Goal: Task Accomplishment & Management: Manage account settings

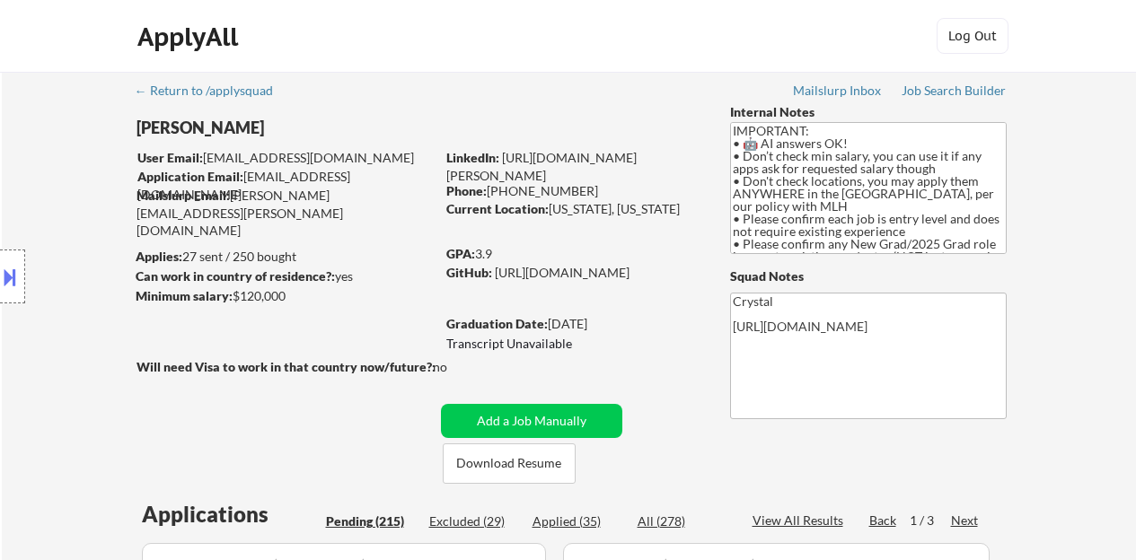
select select ""pending""
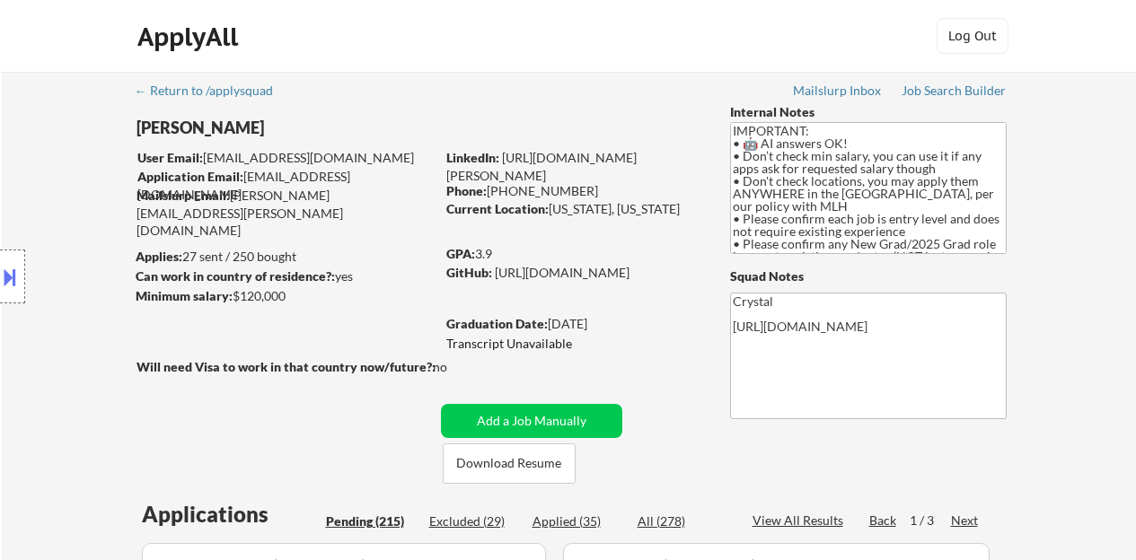
select select ""pending""
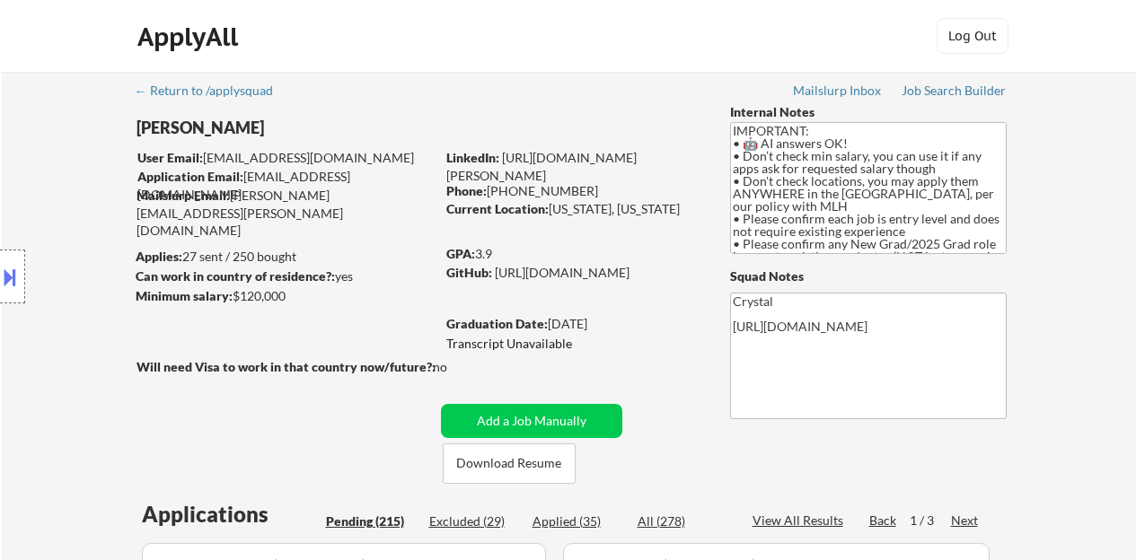
select select ""pending""
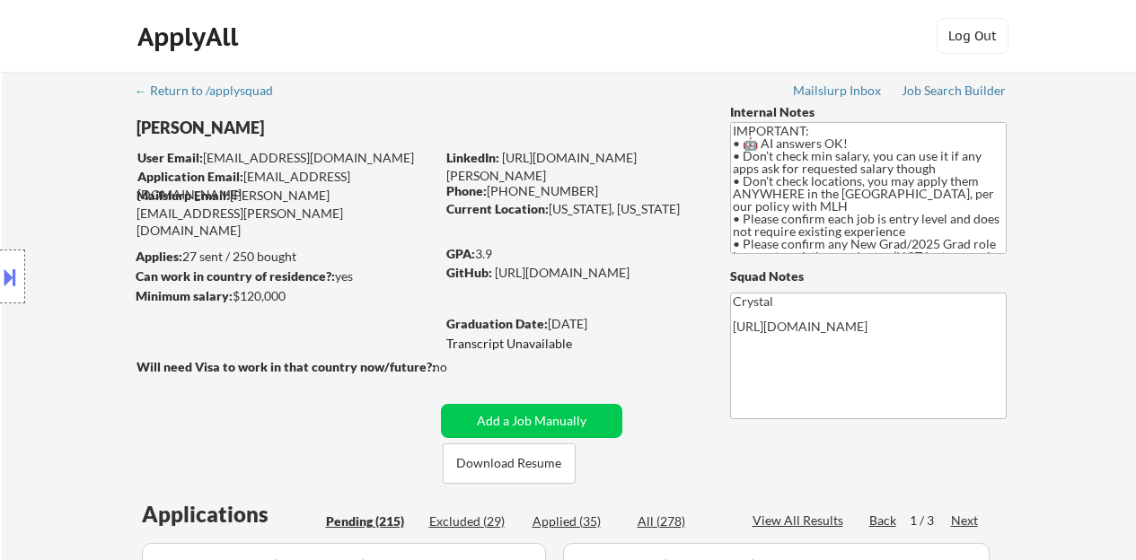
select select ""pending""
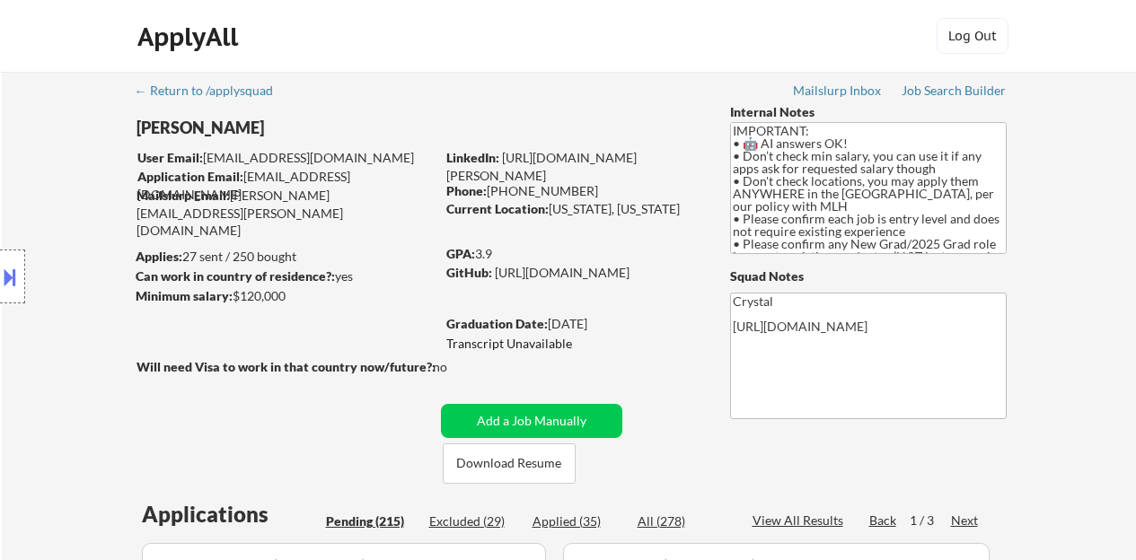
select select ""pending""
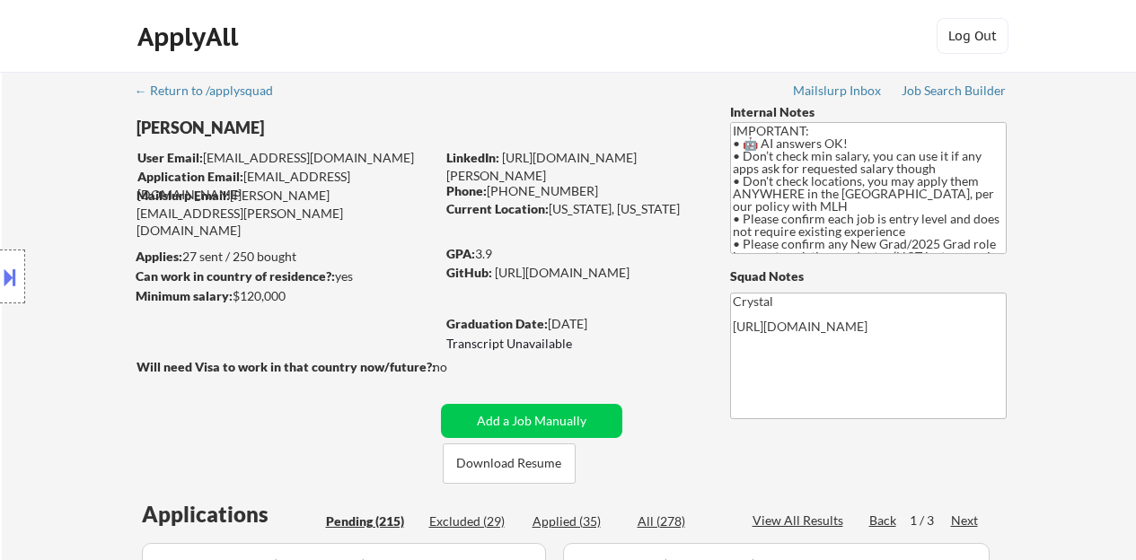
select select ""pending""
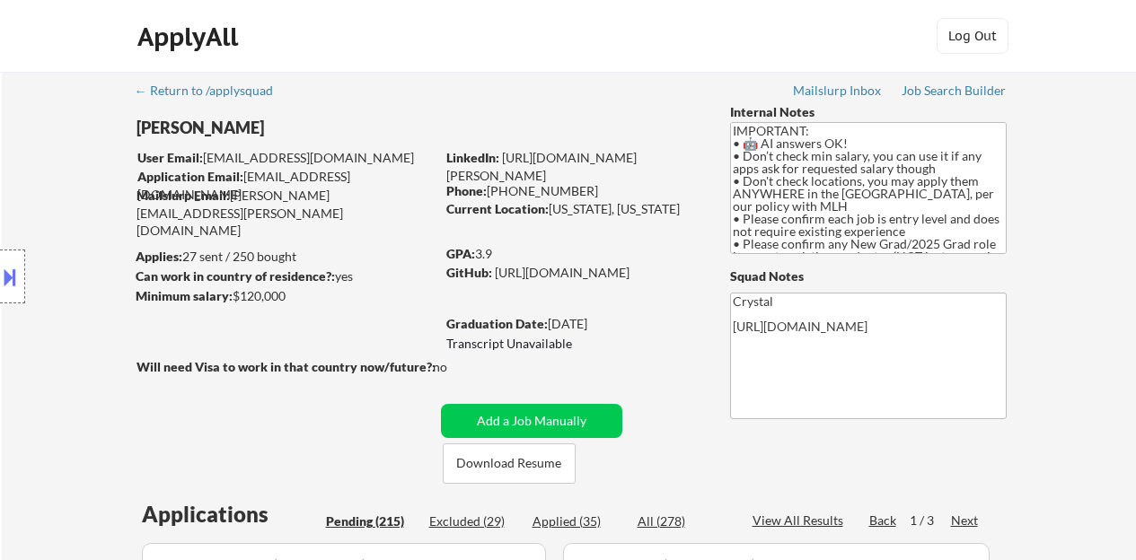
select select ""pending""
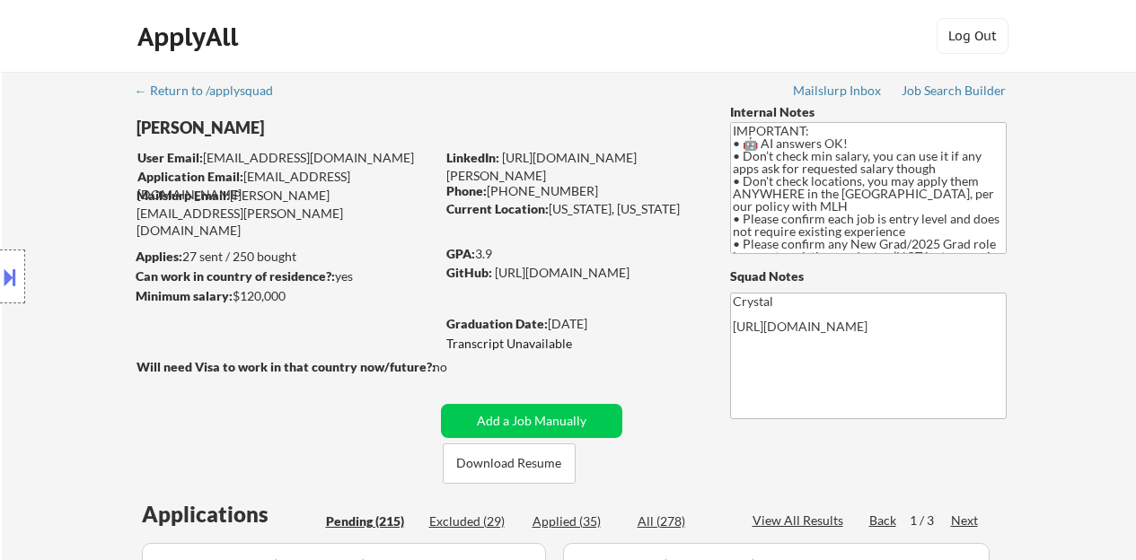
select select ""pending""
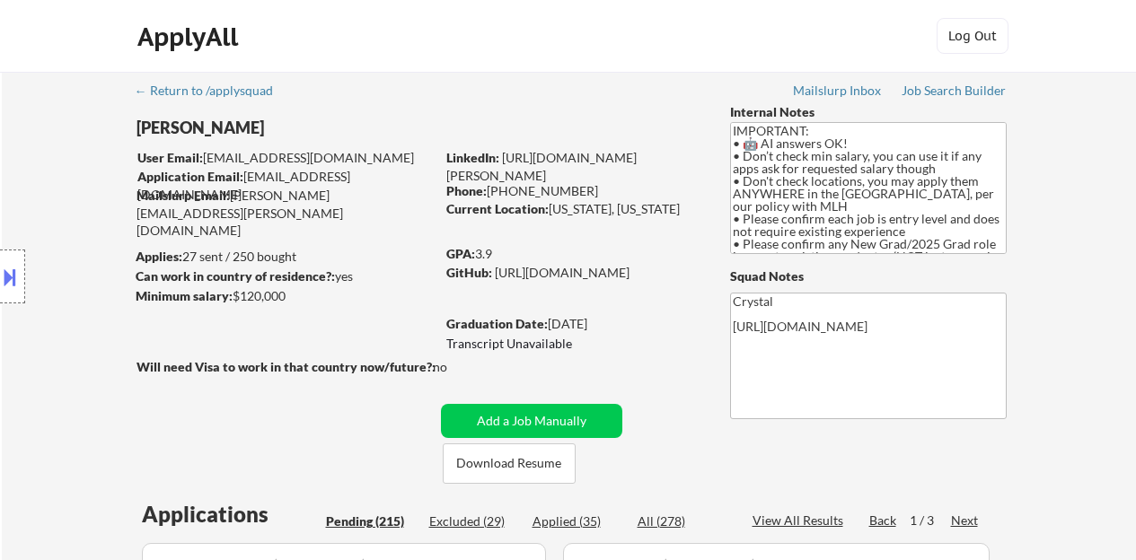
select select ""pending""
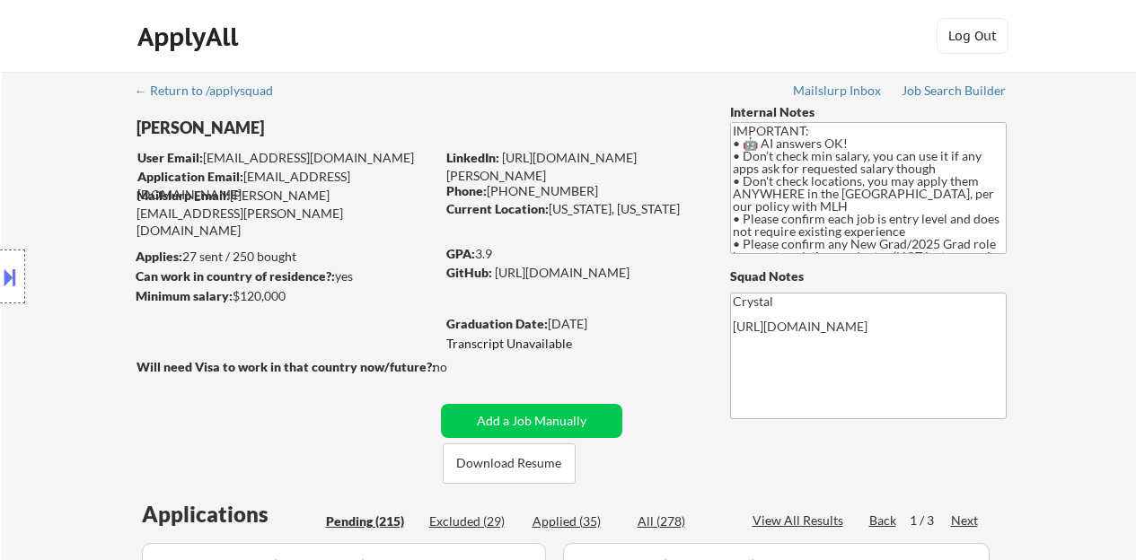
select select ""pending""
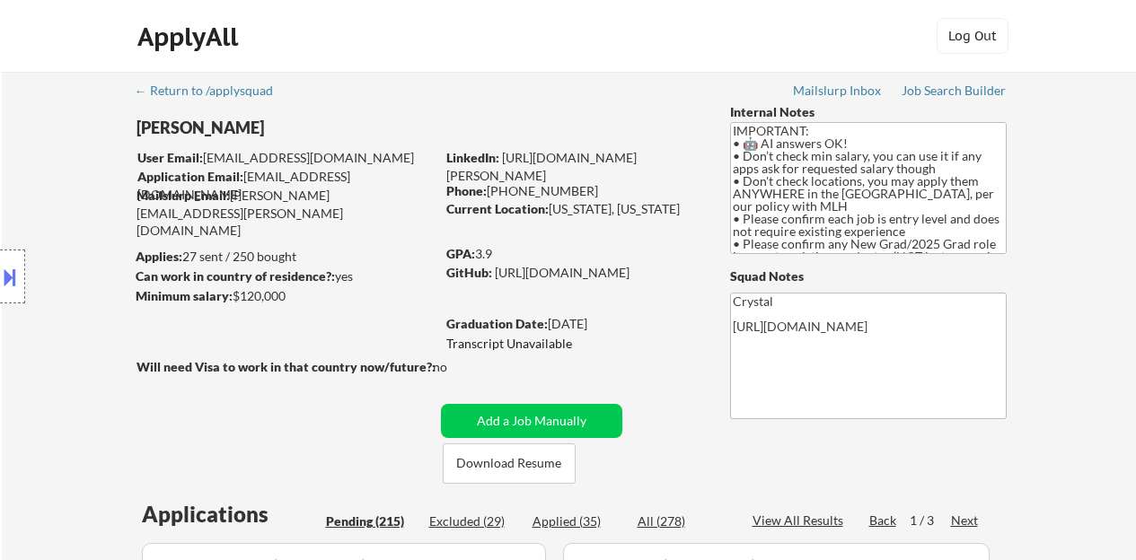
select select ""pending""
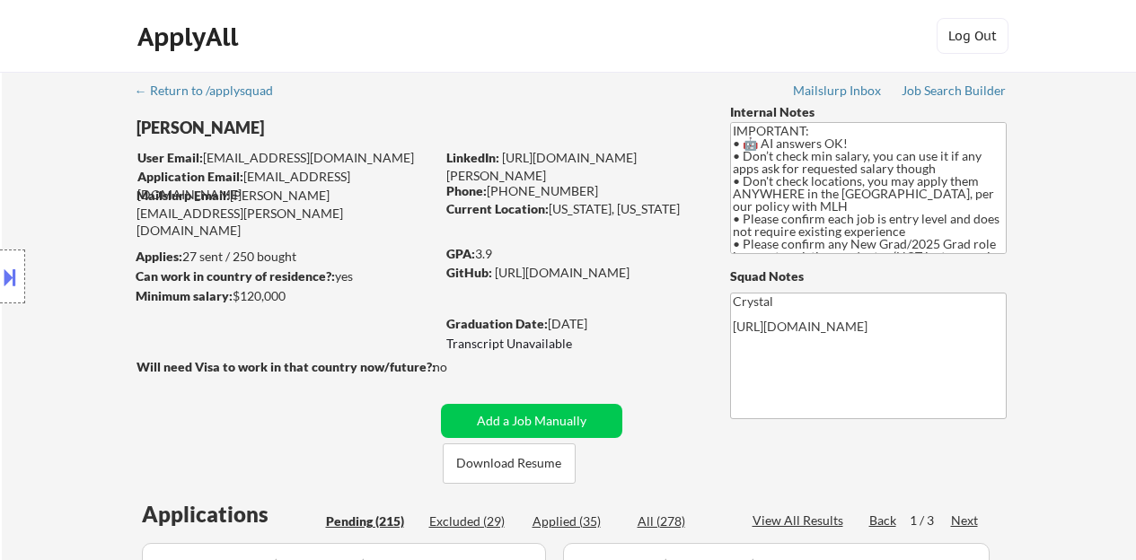
select select ""pending""
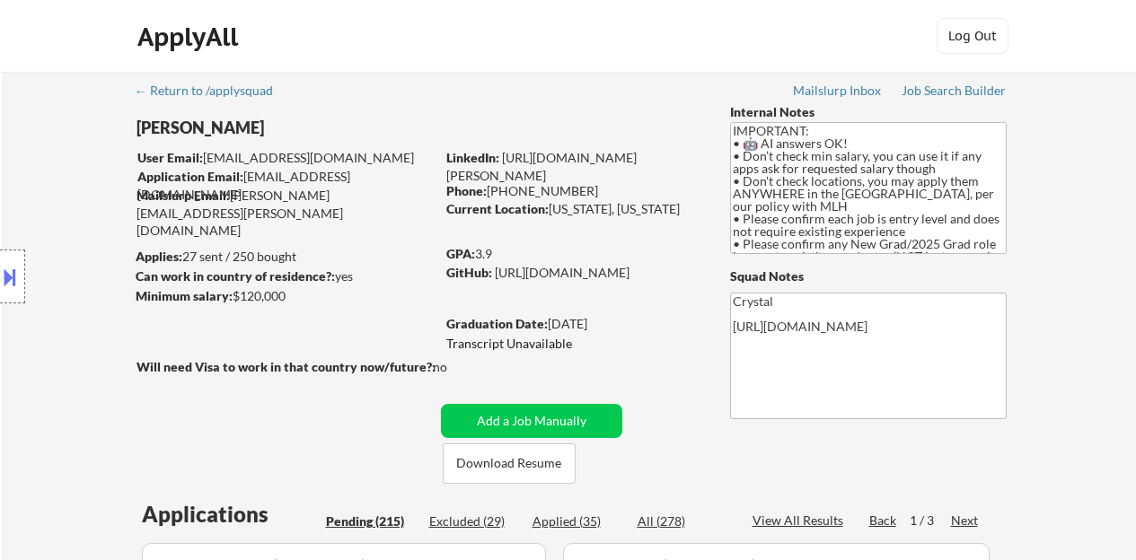
select select ""pending""
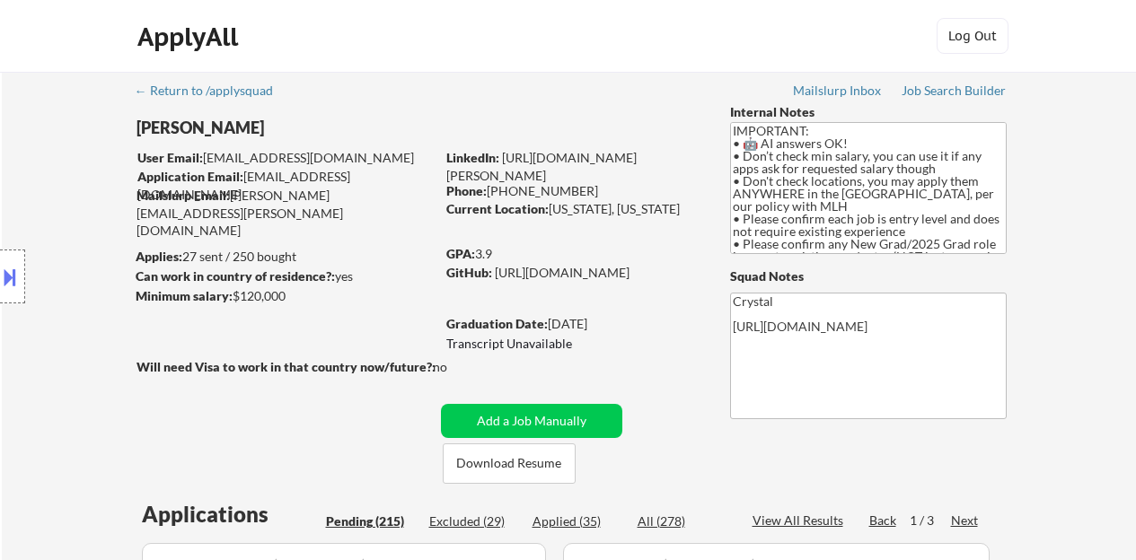
select select ""pending""
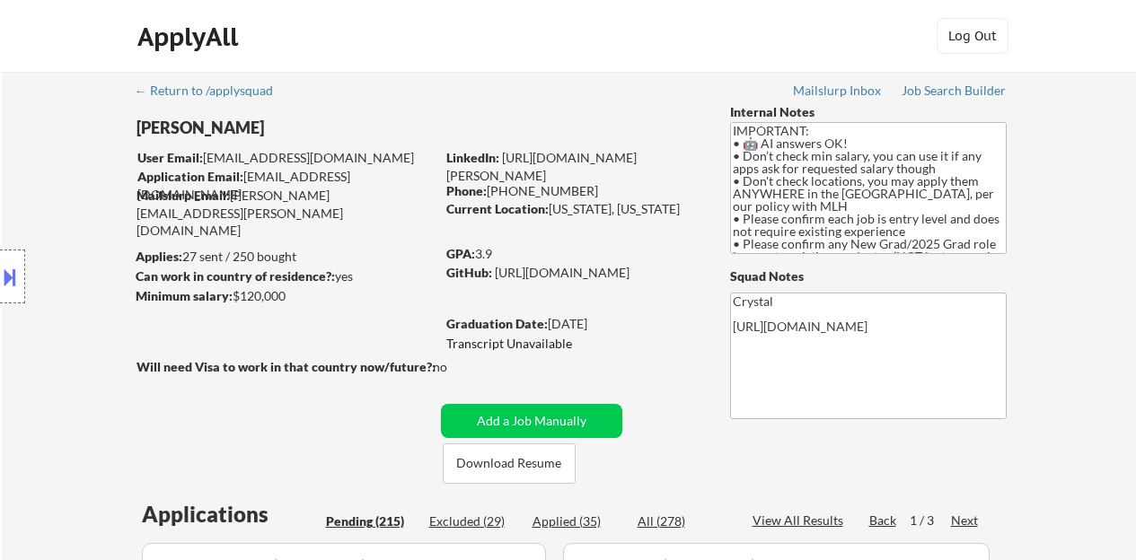
select select ""pending""
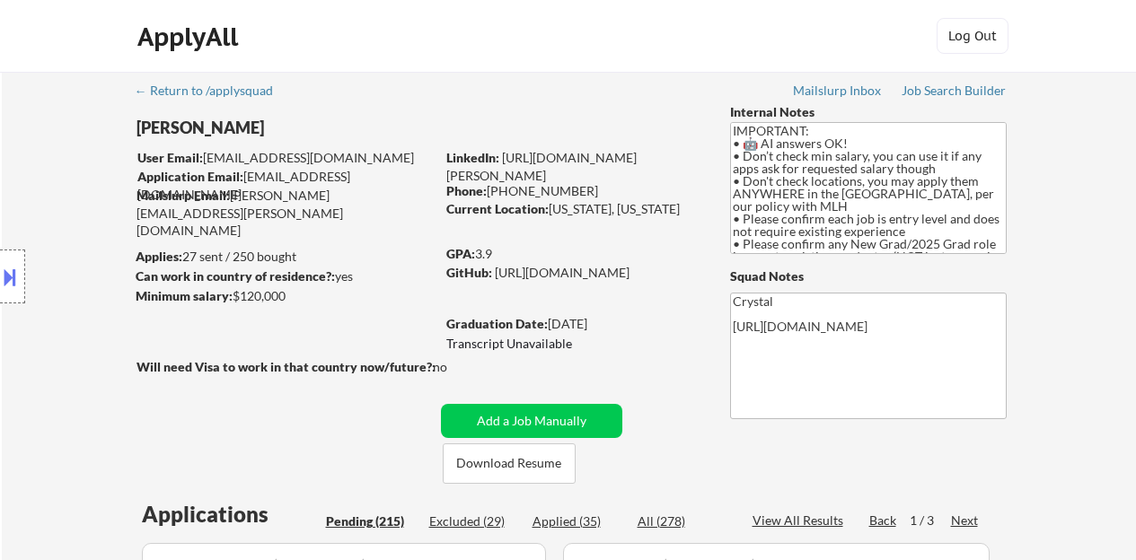
select select ""pending""
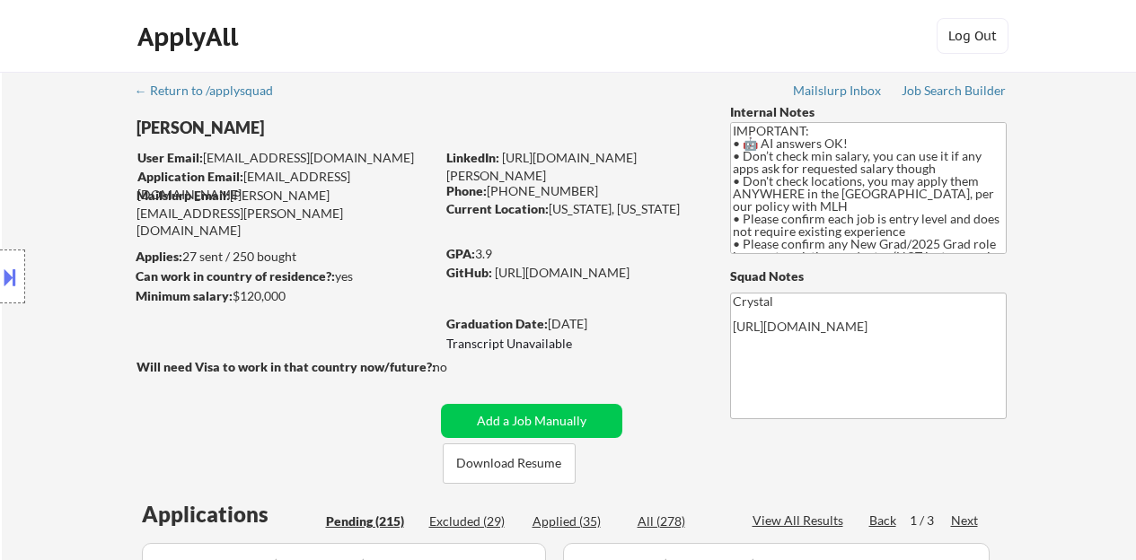
select select ""pending""
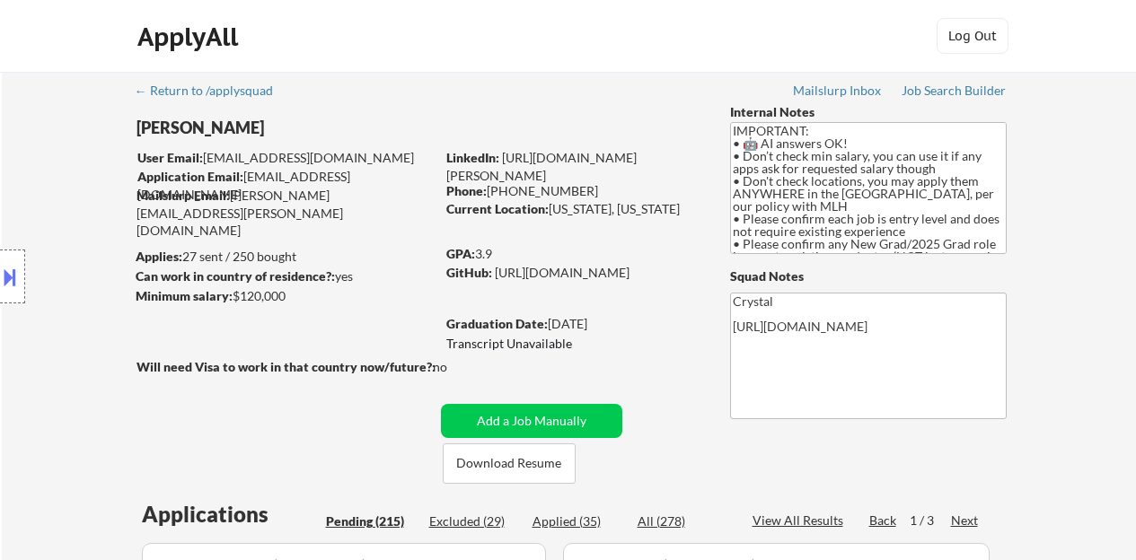
select select ""pending""
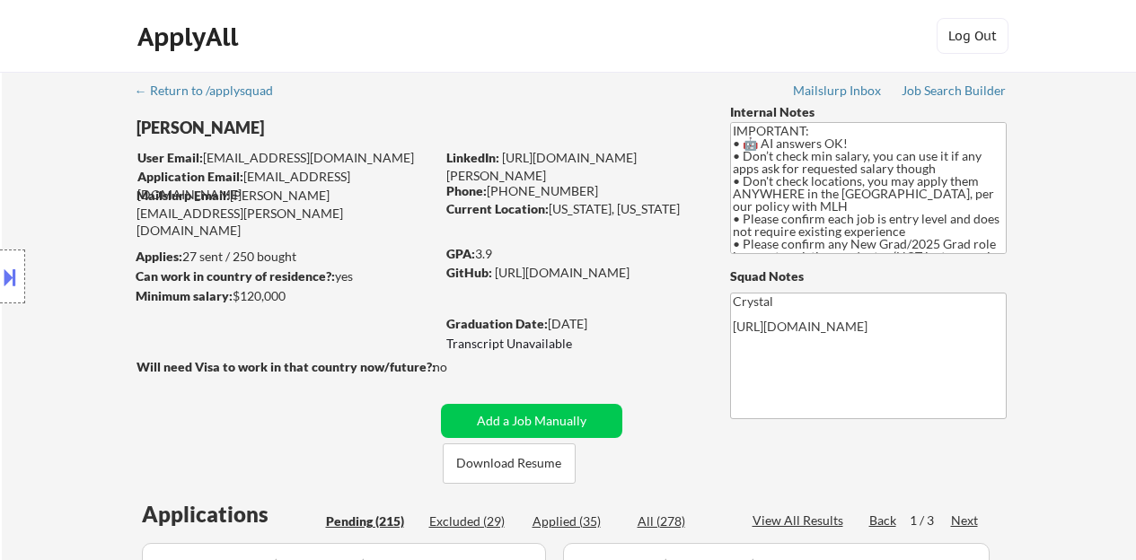
select select ""pending""
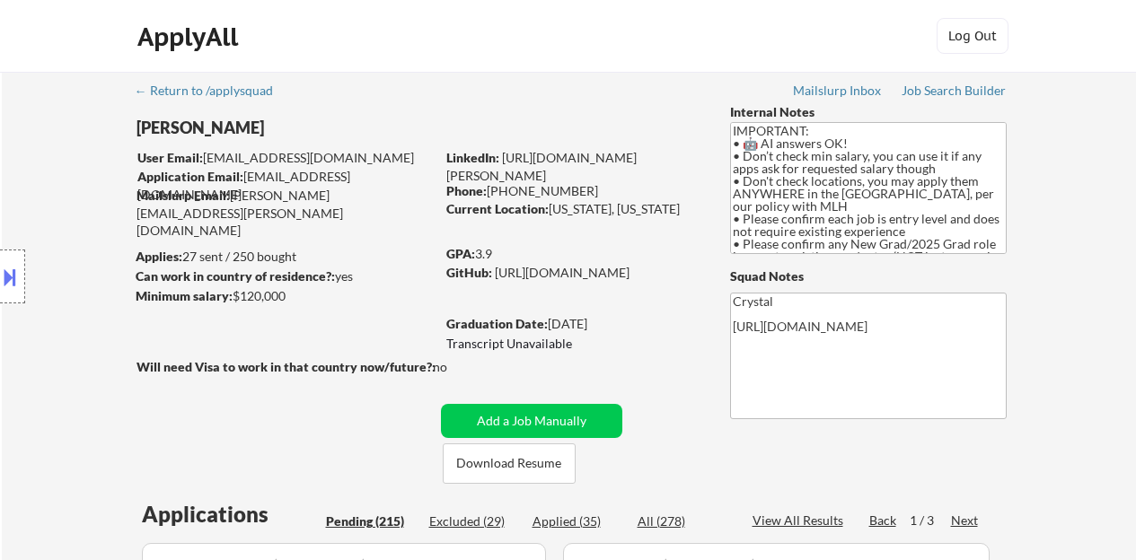
select select ""pending""
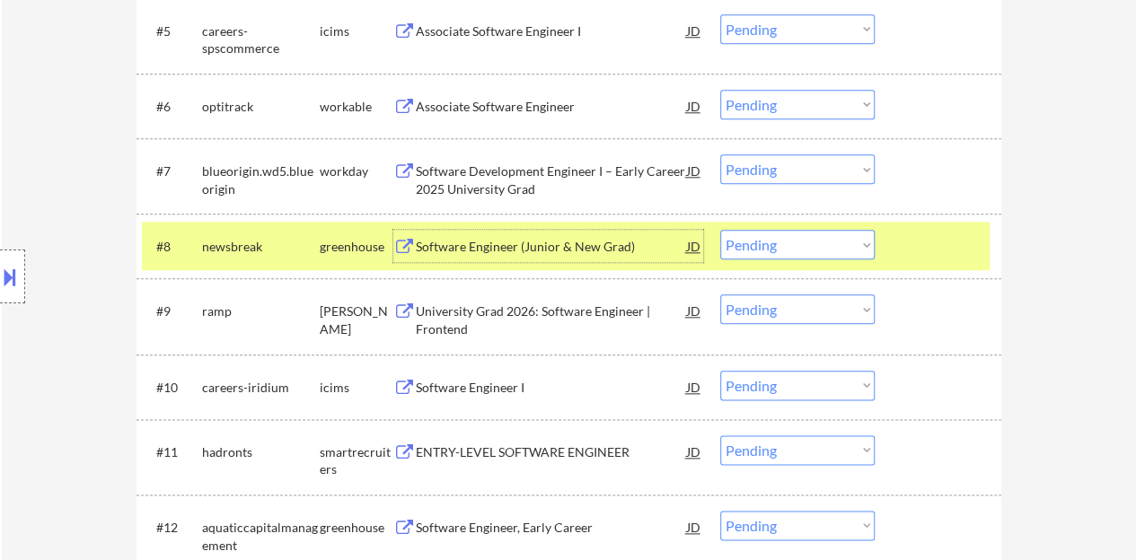
scroll to position [898, 0]
click at [773, 243] on select "Choose an option... Pending Applied Excluded (Questions) Excluded (Expired) Exc…" at bounding box center [797, 245] width 154 height 30
click at [720, 230] on select "Choose an option... Pending Applied Excluded (Questions) Excluded (Expired) Exc…" at bounding box center [797, 245] width 154 height 30
select select ""pending""
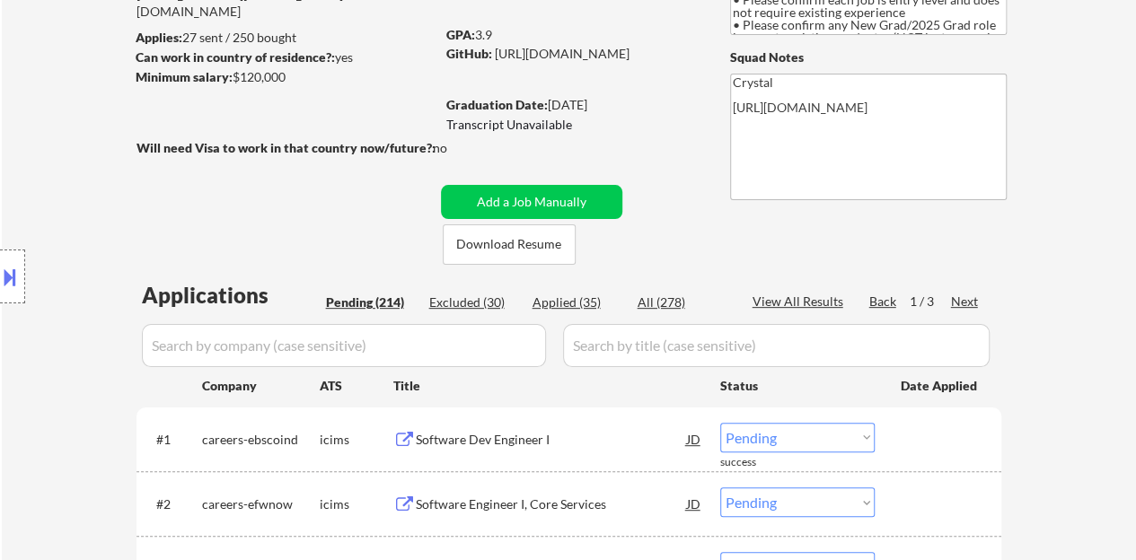
scroll to position [180, 0]
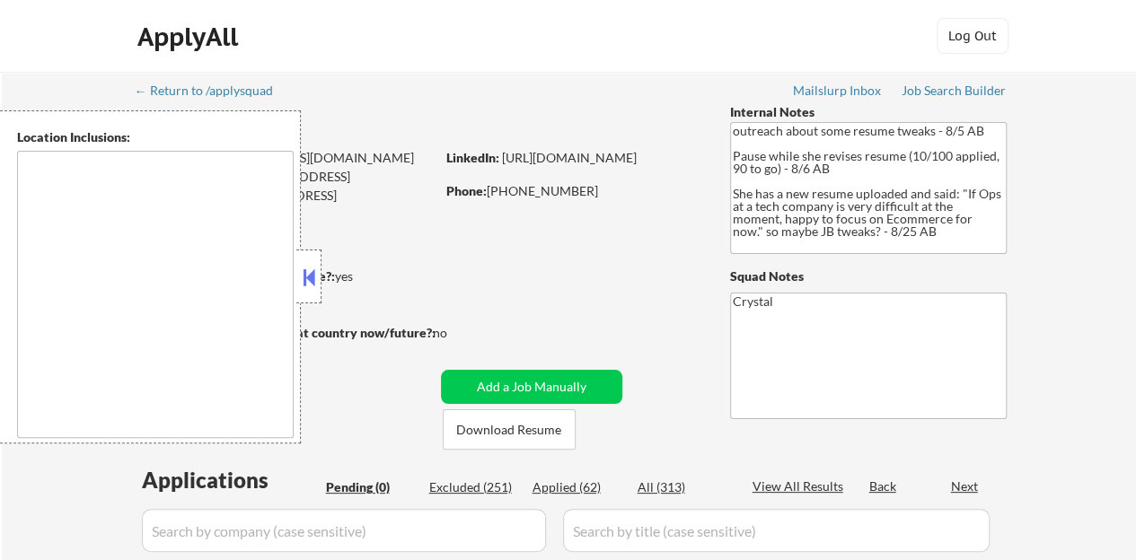
type textarea "Raleigh, NC Cary, NC Morrisville, NC Apex, NC Garner, NC Wake Forest, NC Holly …"
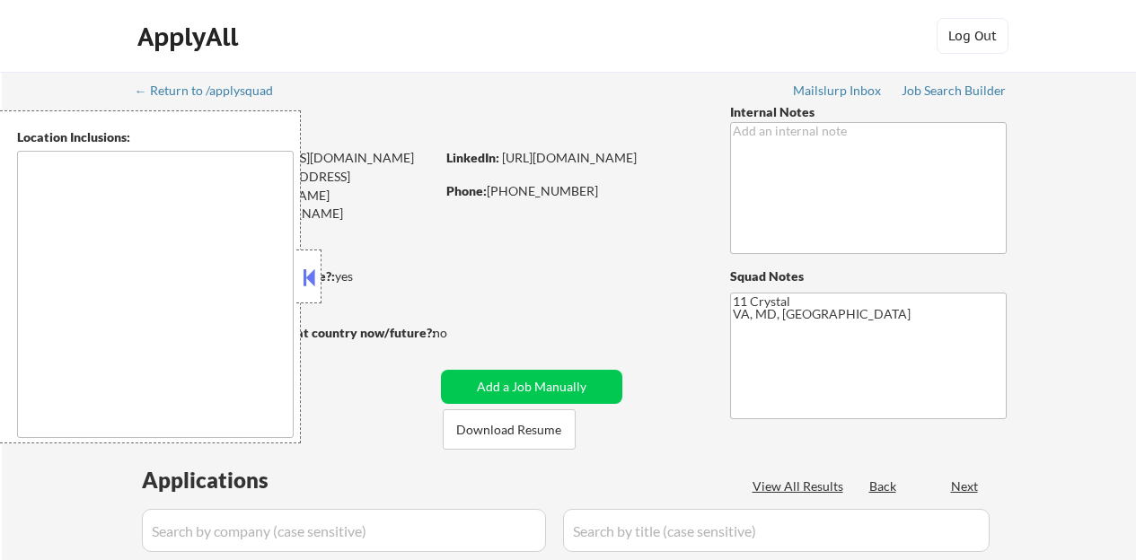
type textarea "Arlington, VA Alexandria, VA Bethesda, MD Silver Spring, MD Falls Church, VA Hy…"
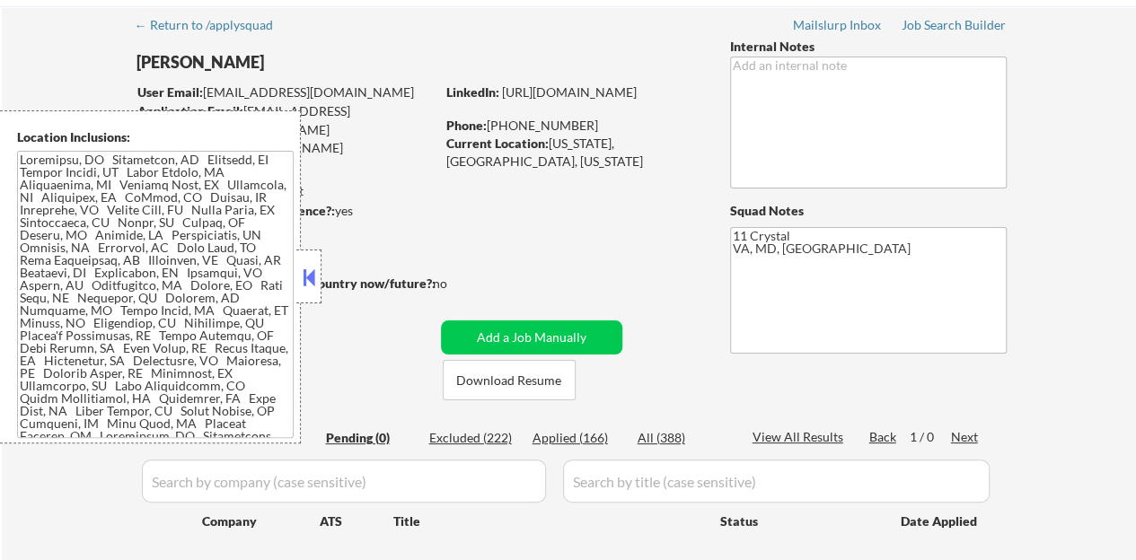
scroll to position [90, 0]
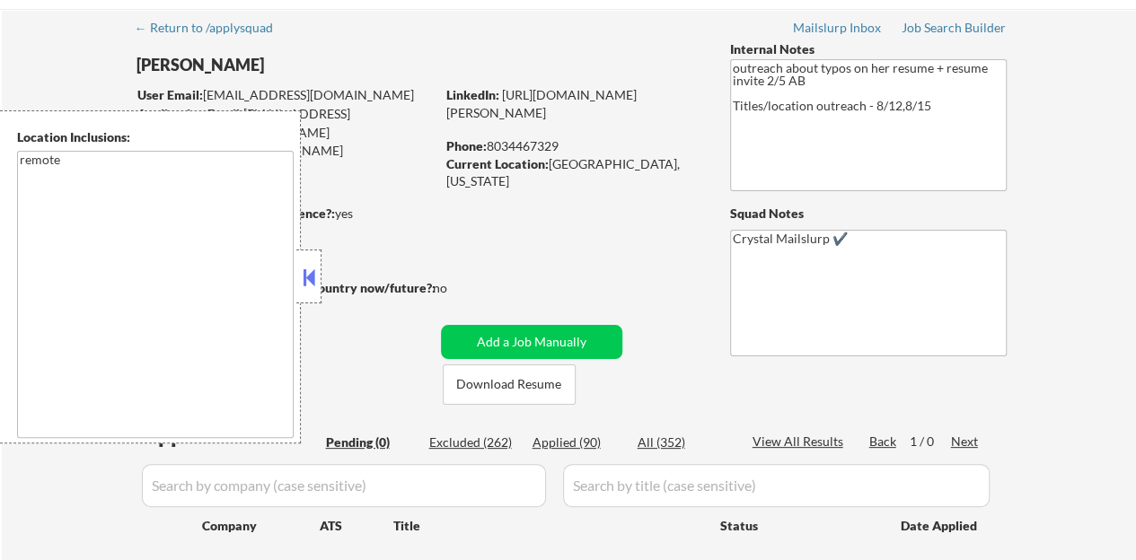
scroll to position [90, 0]
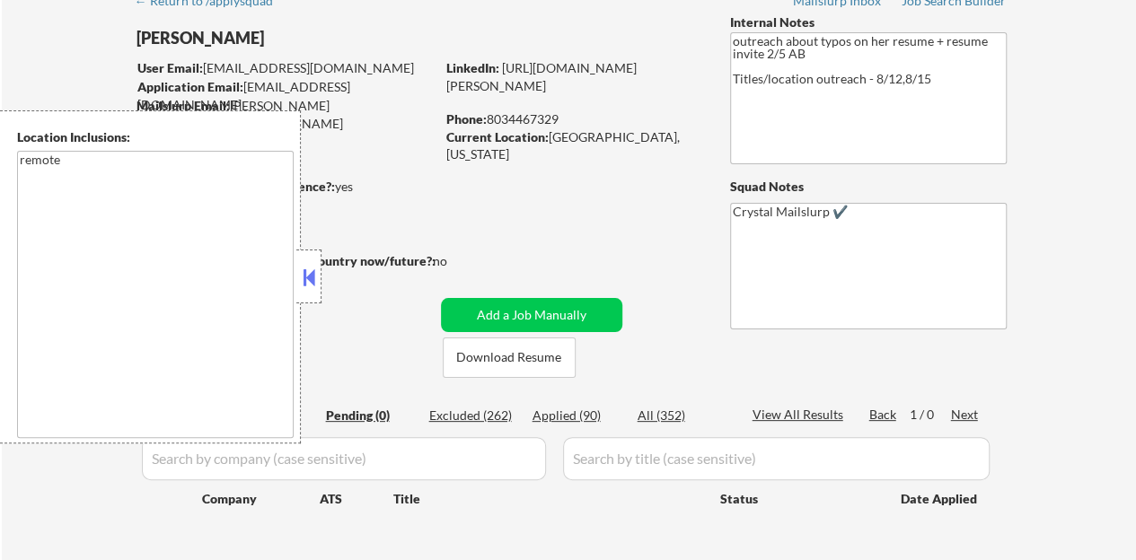
click at [314, 277] on button at bounding box center [309, 277] width 20 height 27
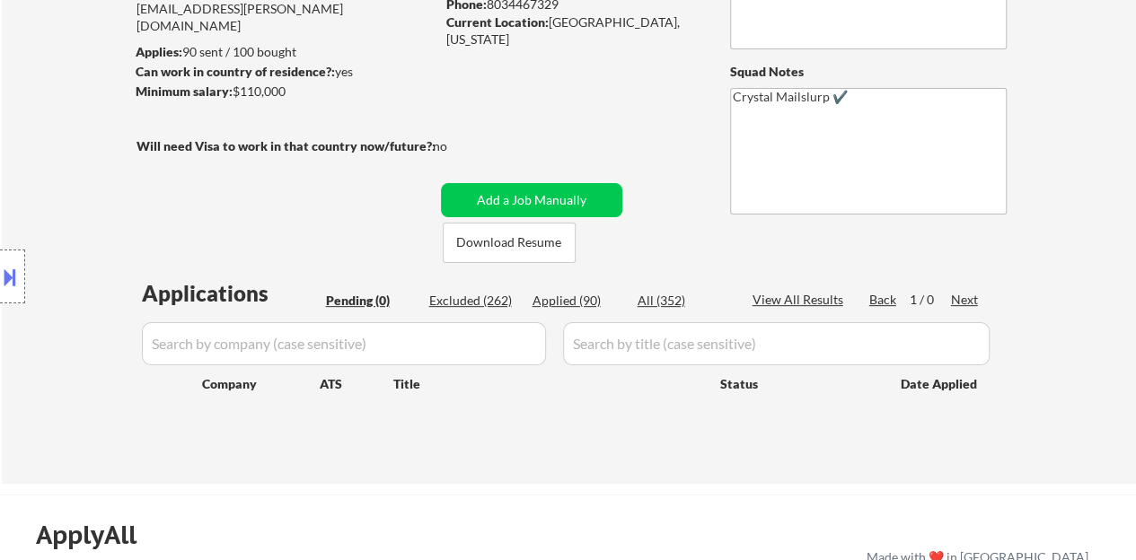
scroll to position [180, 0]
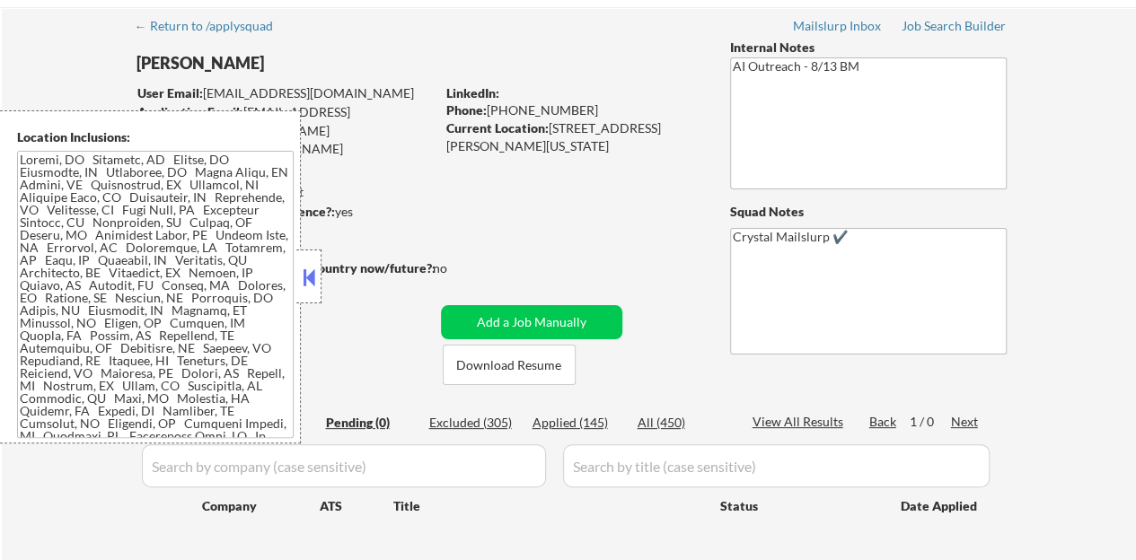
scroll to position [90, 0]
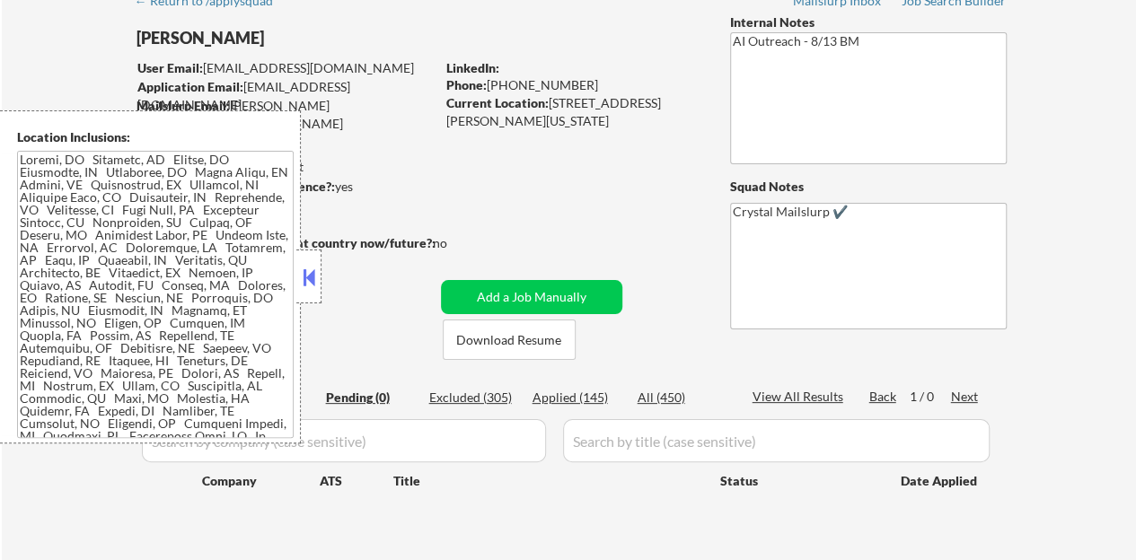
click at [320, 276] on div at bounding box center [308, 277] width 25 height 54
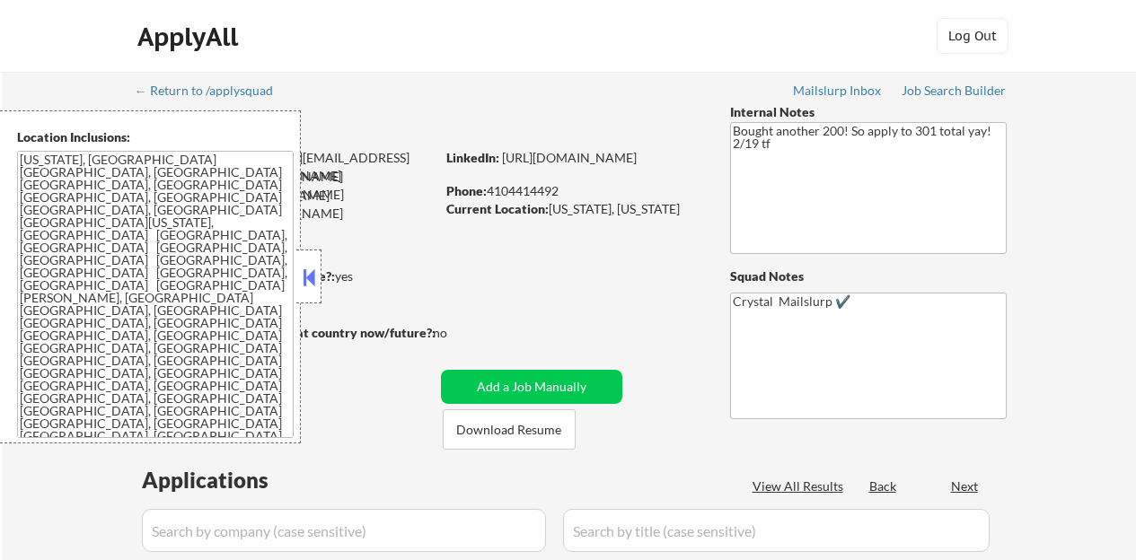
scroll to position [359, 0]
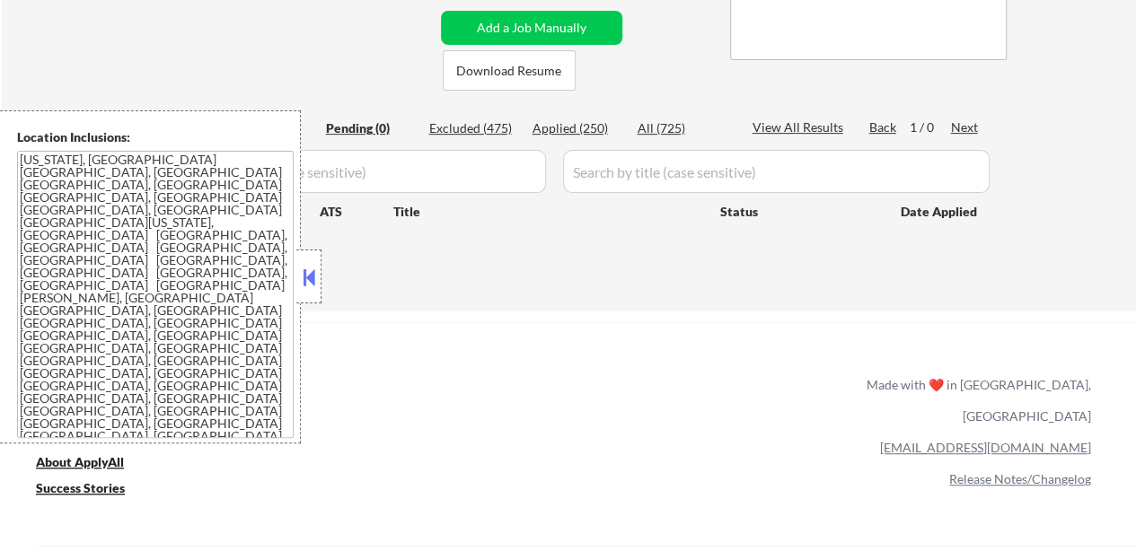
click at [313, 285] on button at bounding box center [309, 277] width 20 height 27
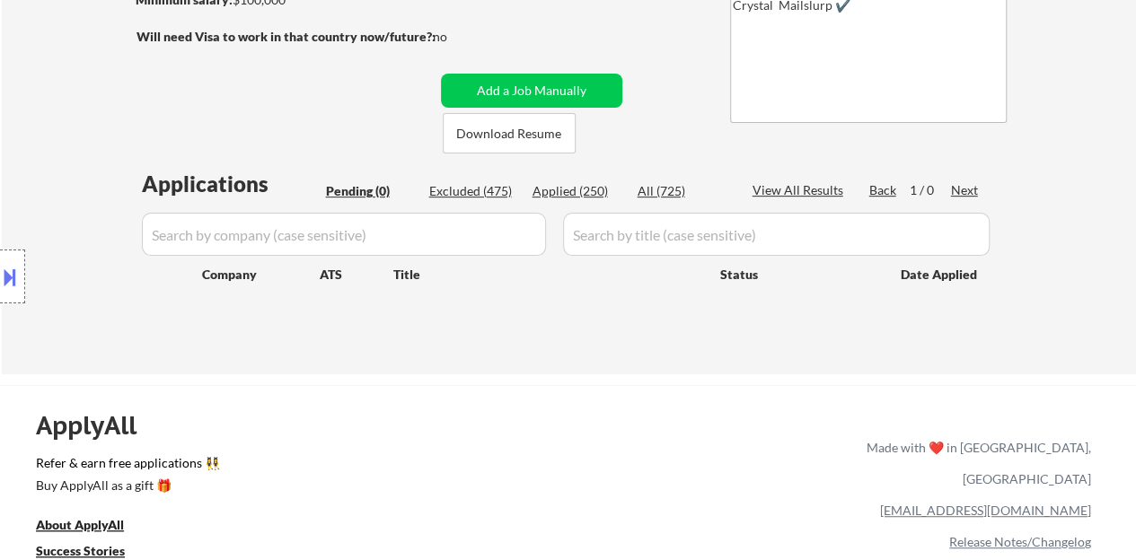
scroll to position [269, 0]
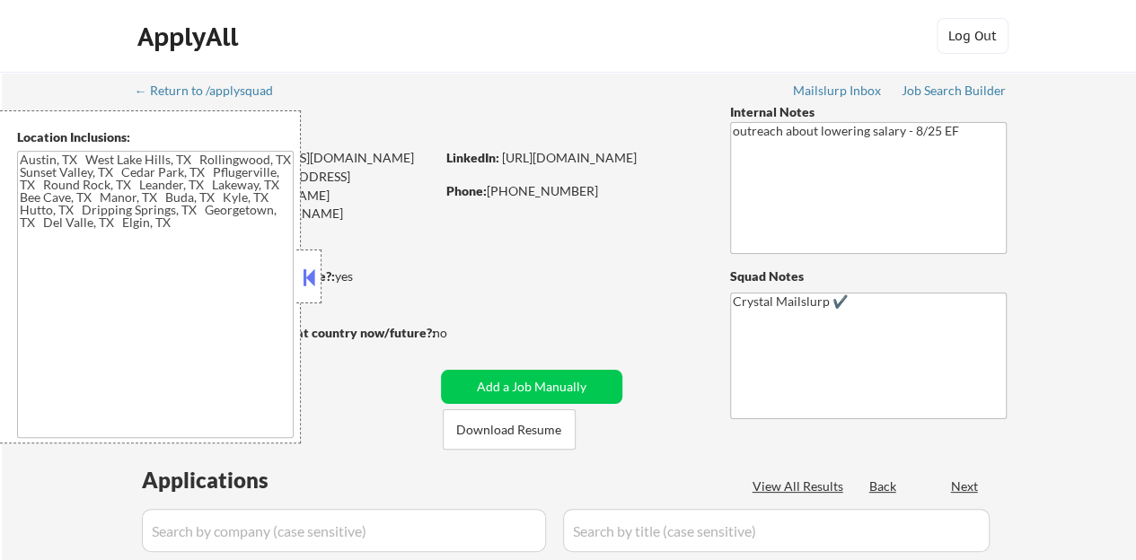
type textarea "[GEOGRAPHIC_DATA], [GEOGRAPHIC_DATA] [GEOGRAPHIC_DATA], [GEOGRAPHIC_DATA] [GEOG…"
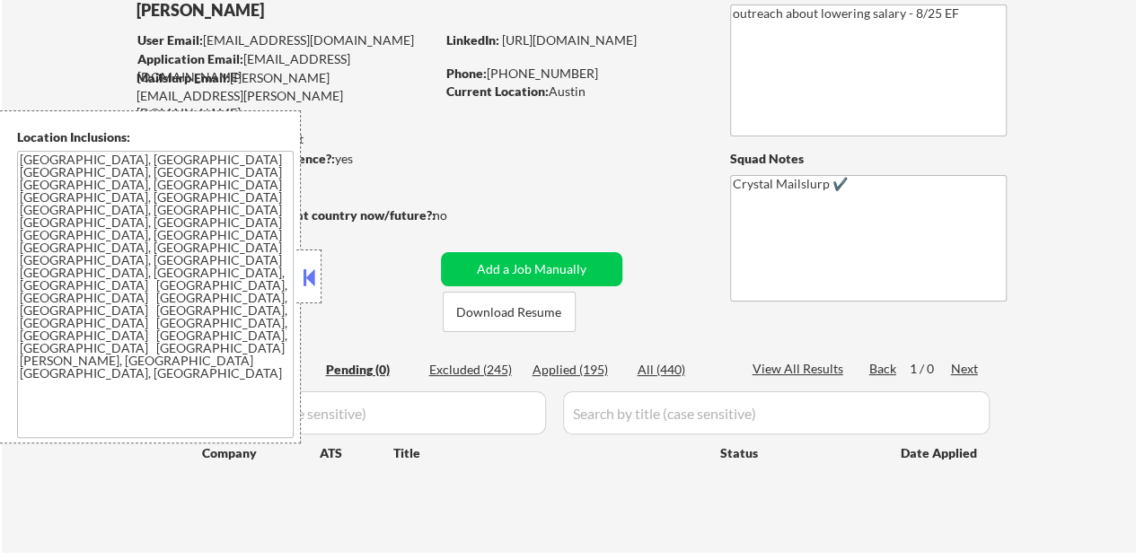
scroll to position [90, 0]
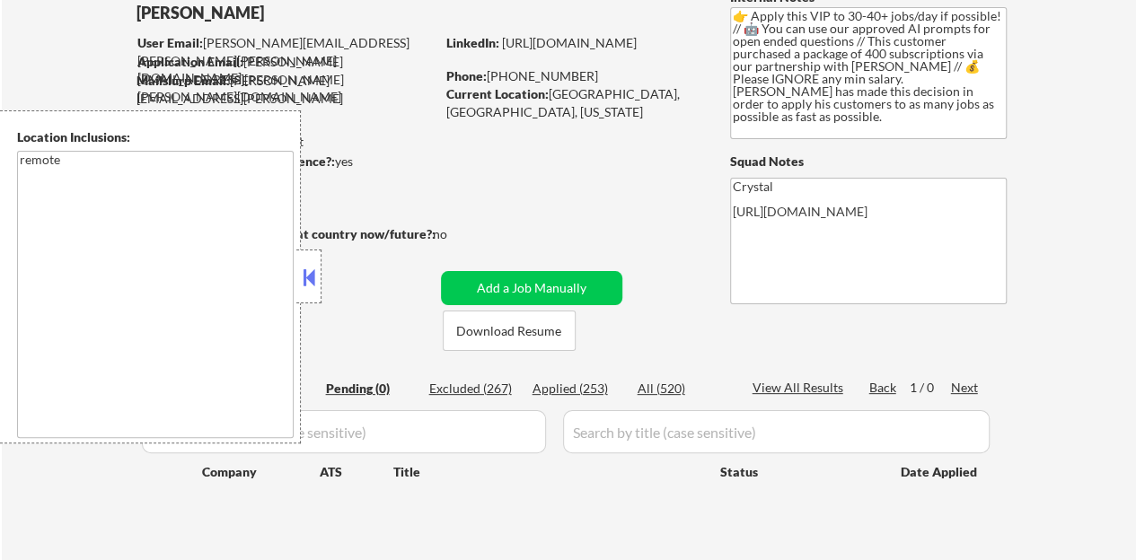
scroll to position [180, 0]
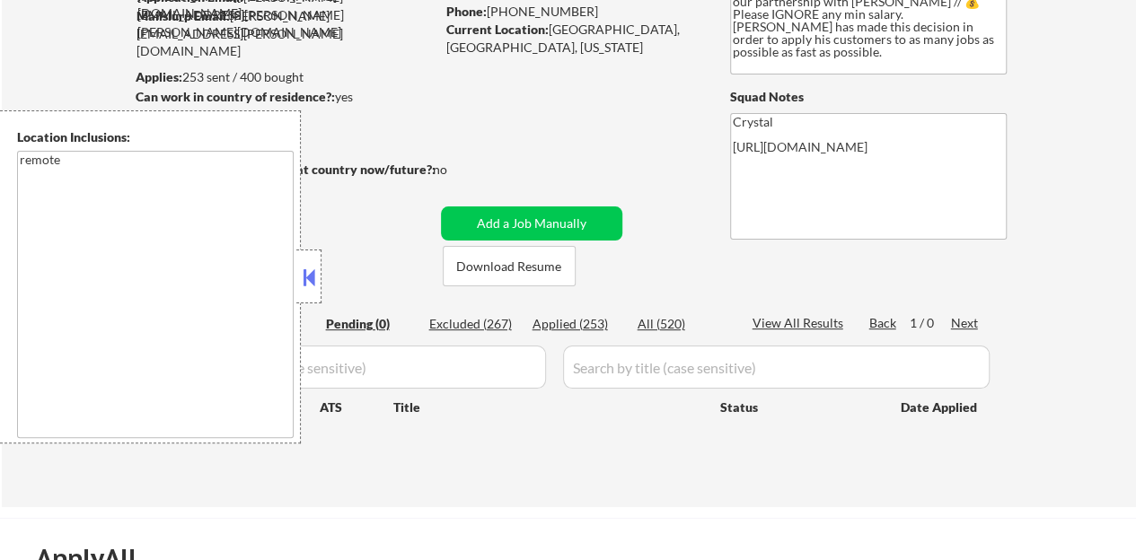
click at [304, 274] on button at bounding box center [309, 277] width 20 height 27
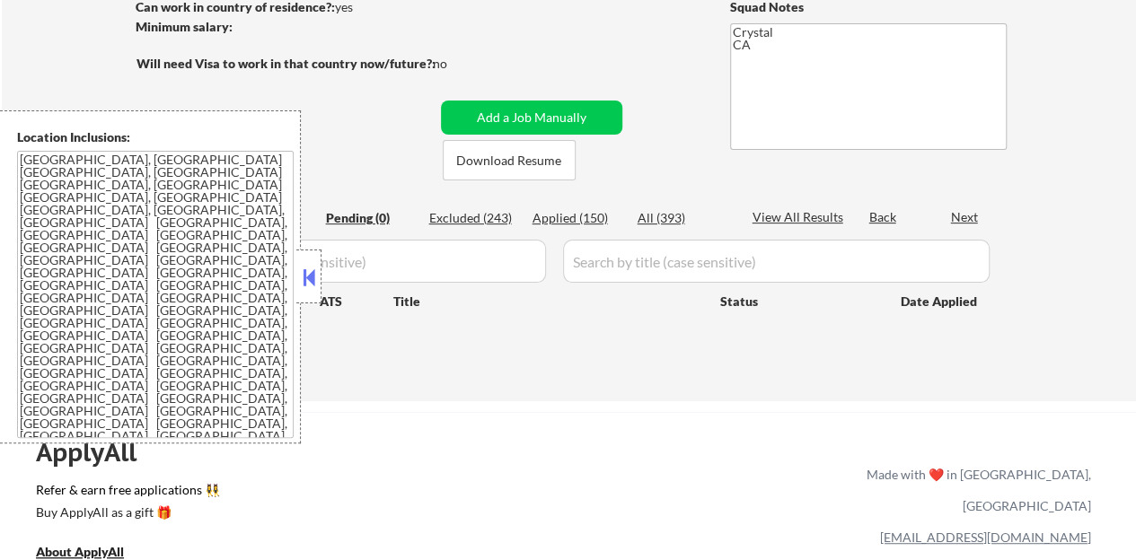
scroll to position [269, 0]
click at [315, 276] on button at bounding box center [309, 277] width 20 height 27
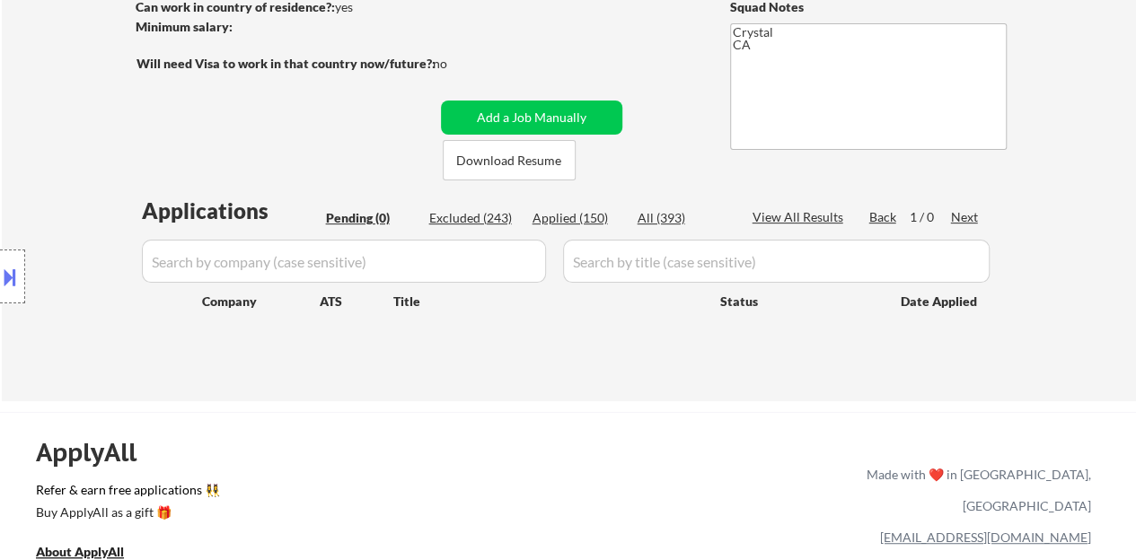
click at [584, 219] on div "Applied (150)" at bounding box center [577, 218] width 90 height 18
select select ""applied""
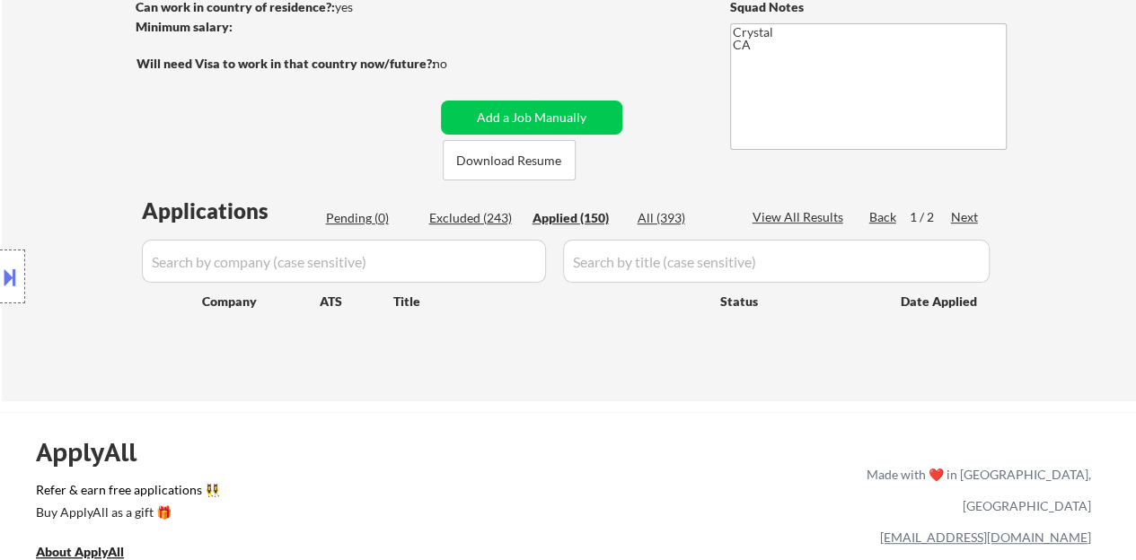
select select ""applied""
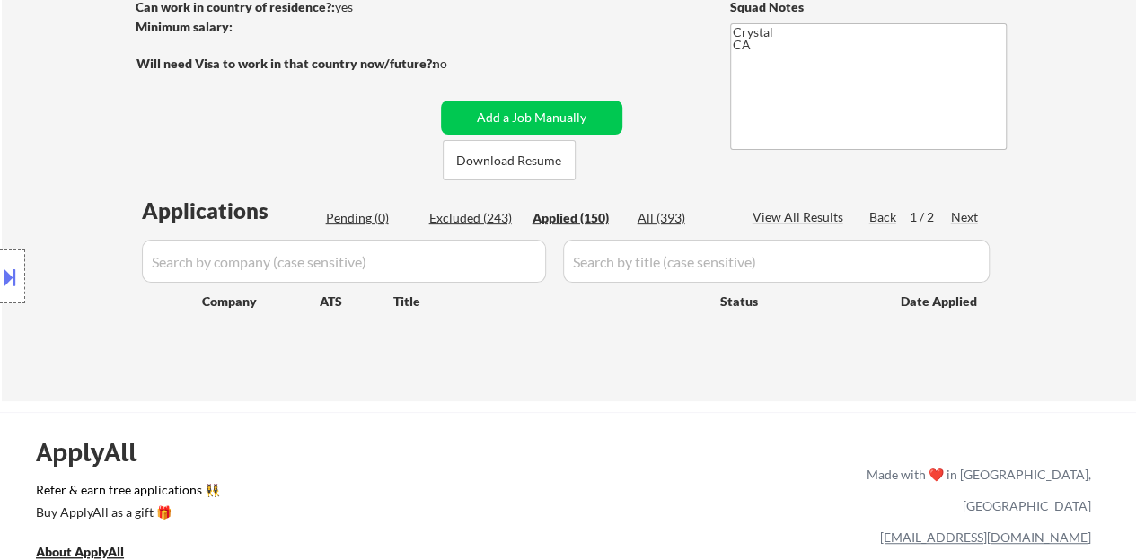
select select ""applied""
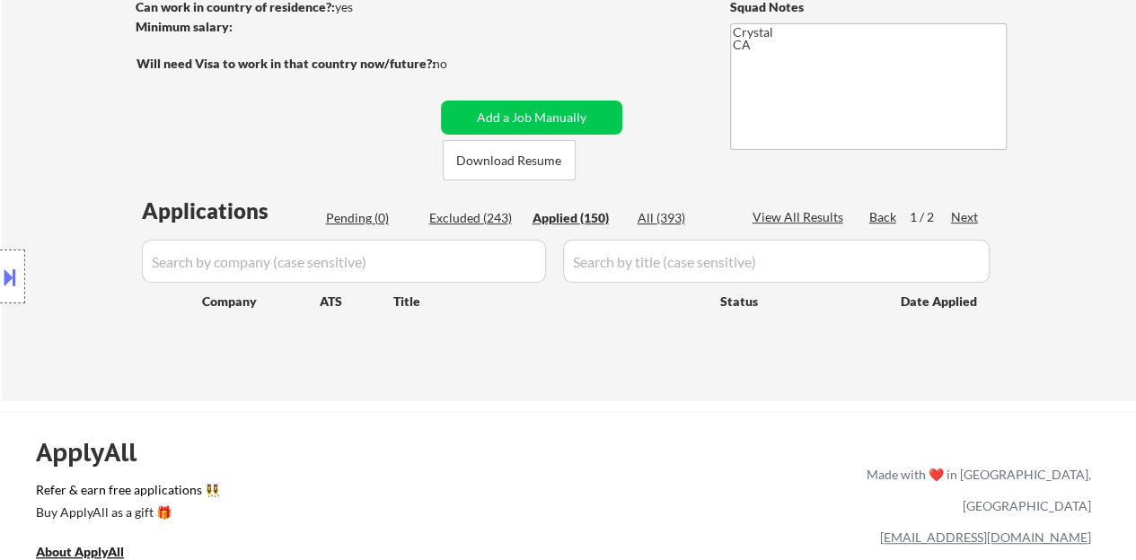
select select ""applied""
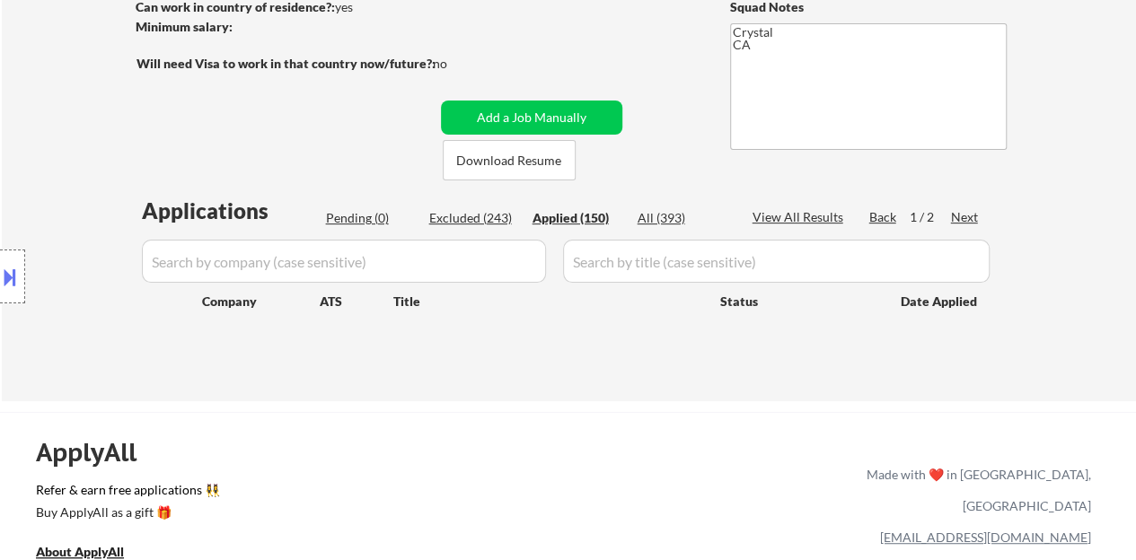
select select ""applied""
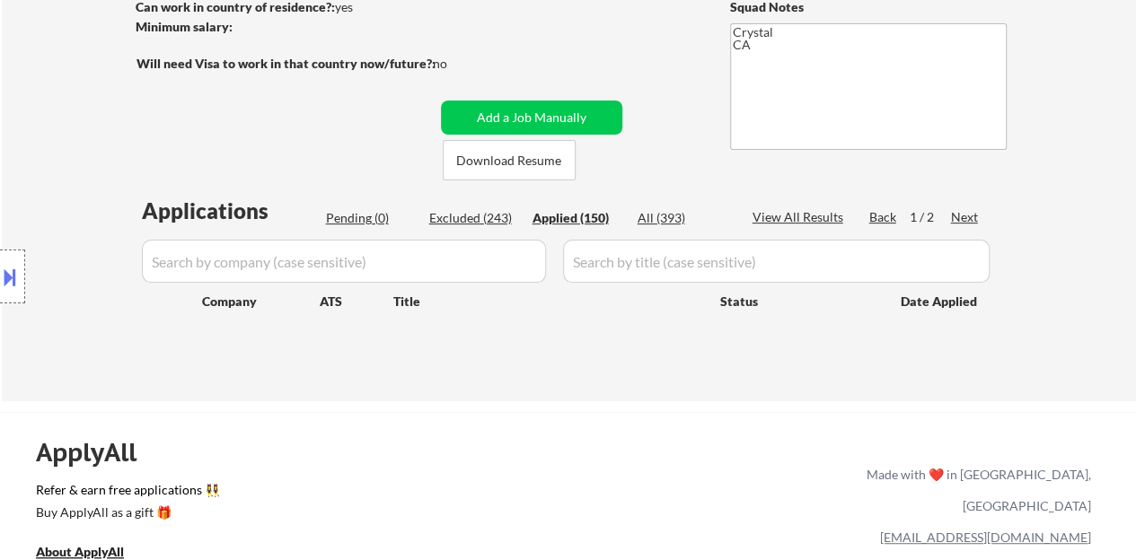
select select ""applied""
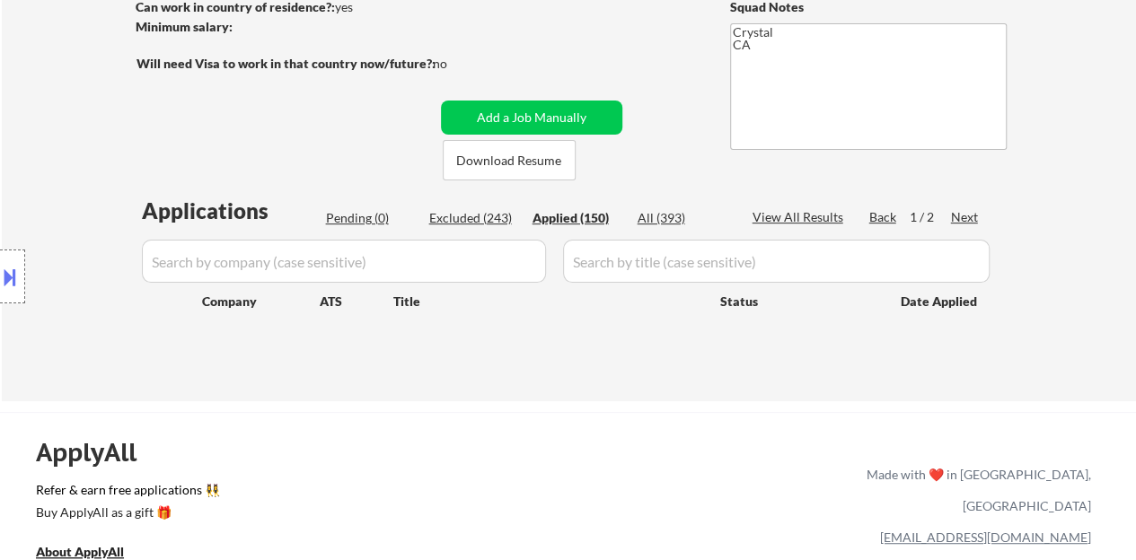
select select ""applied""
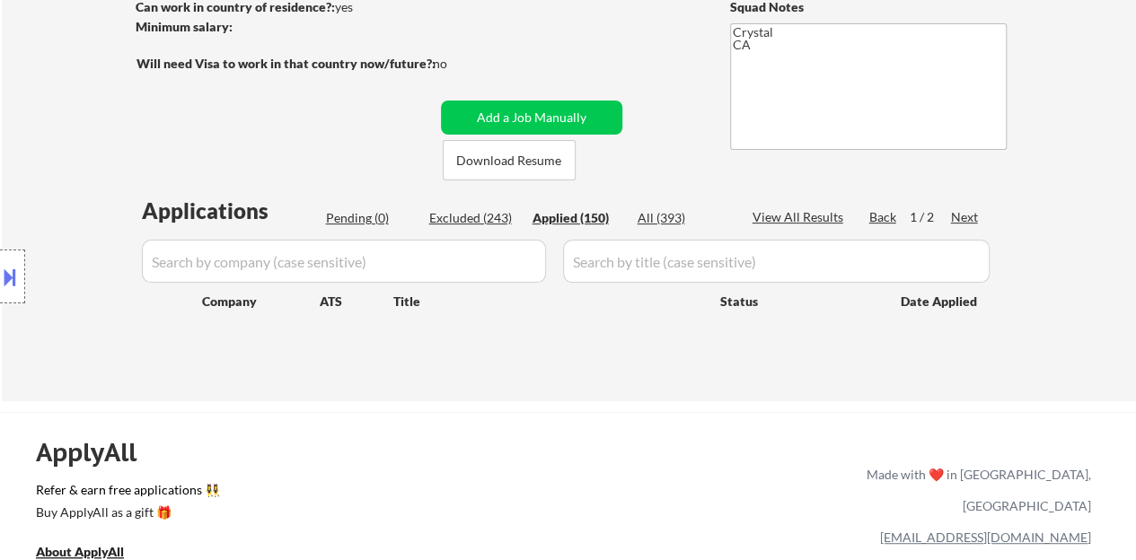
select select ""applied""
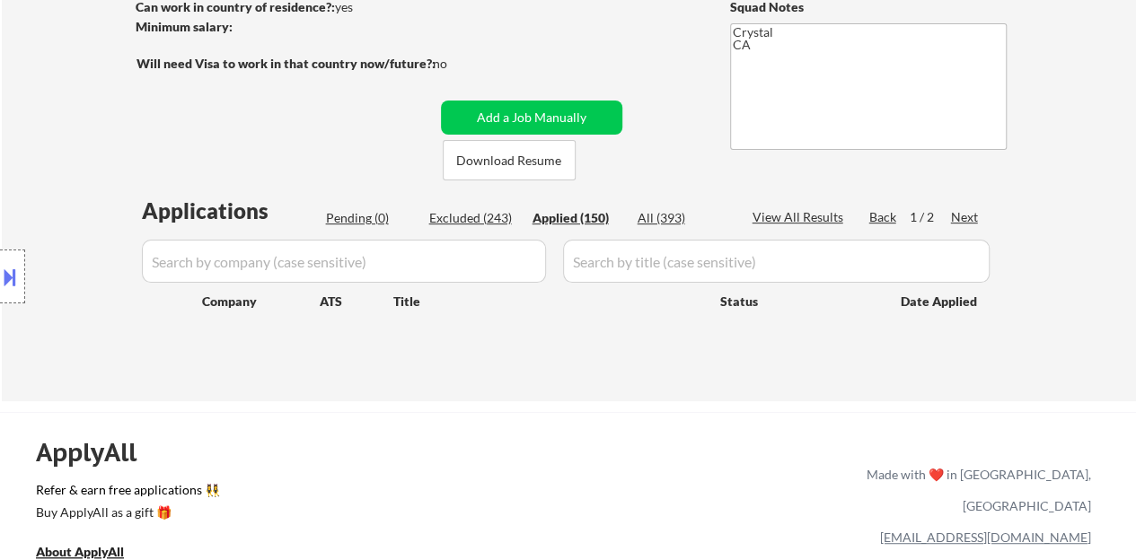
select select ""applied""
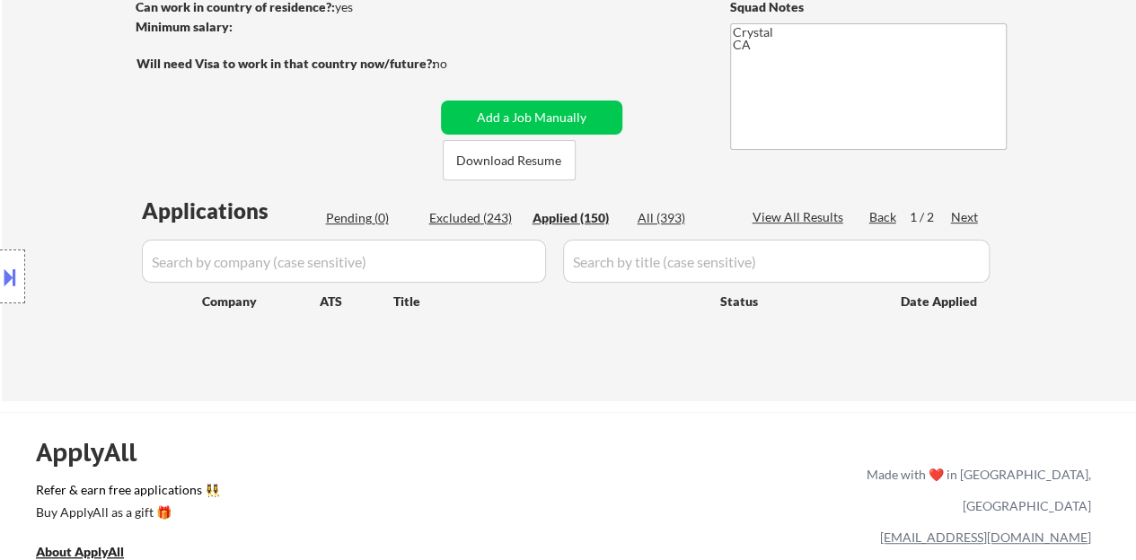
select select ""applied""
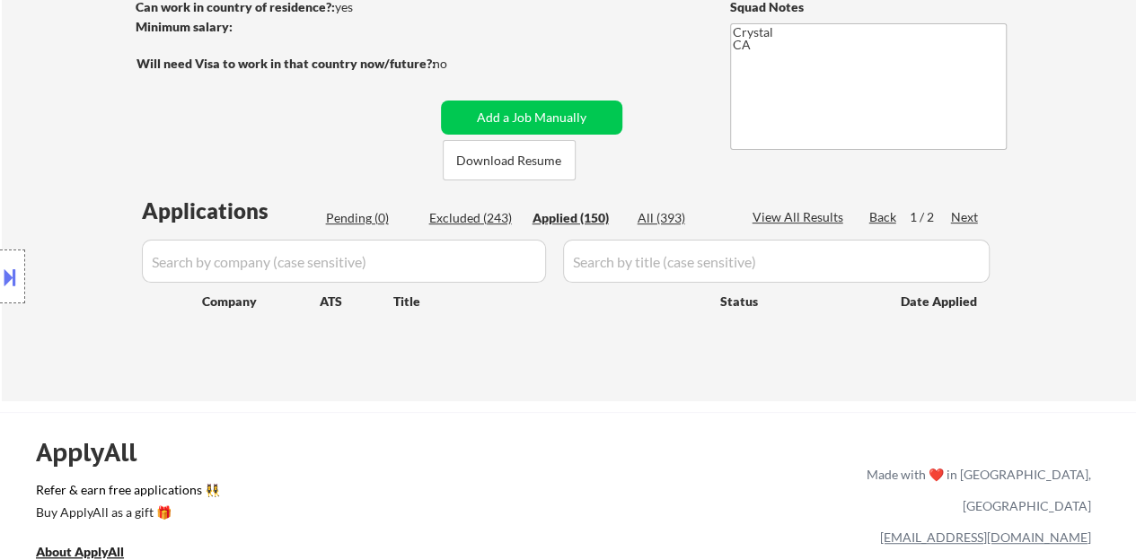
select select ""applied""
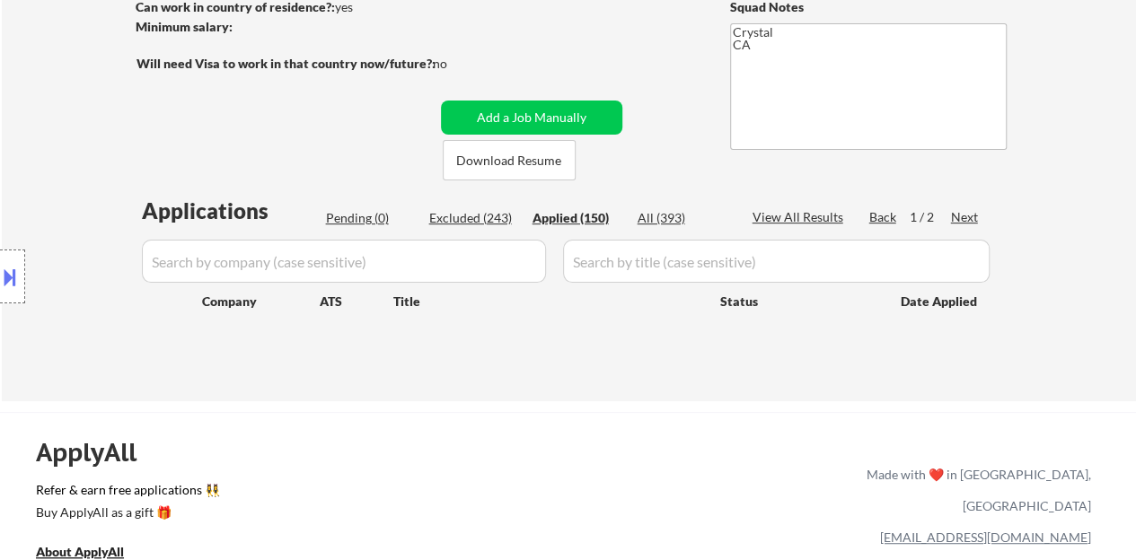
select select ""applied""
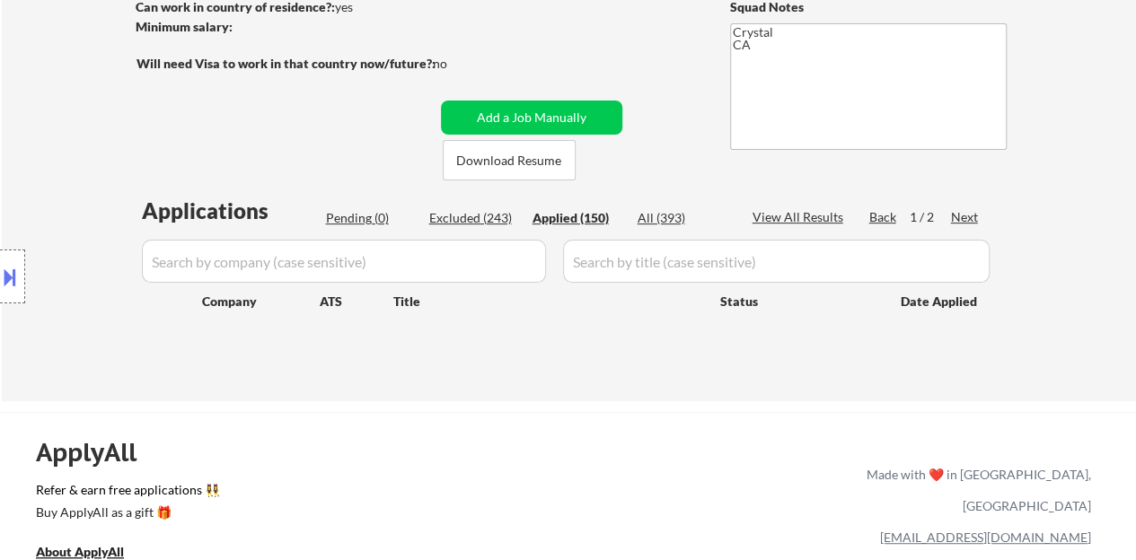
select select ""applied""
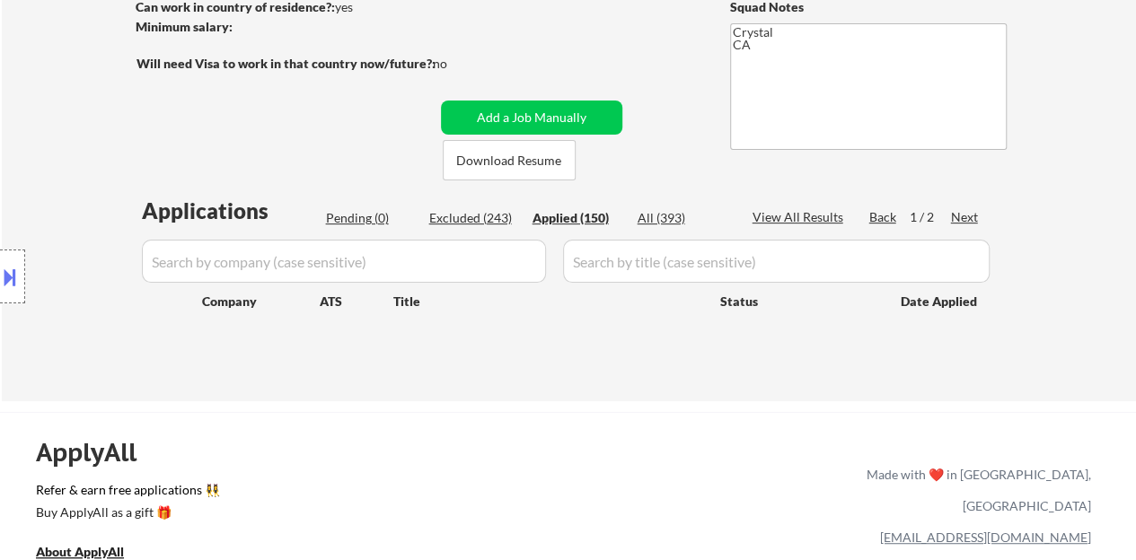
select select ""applied""
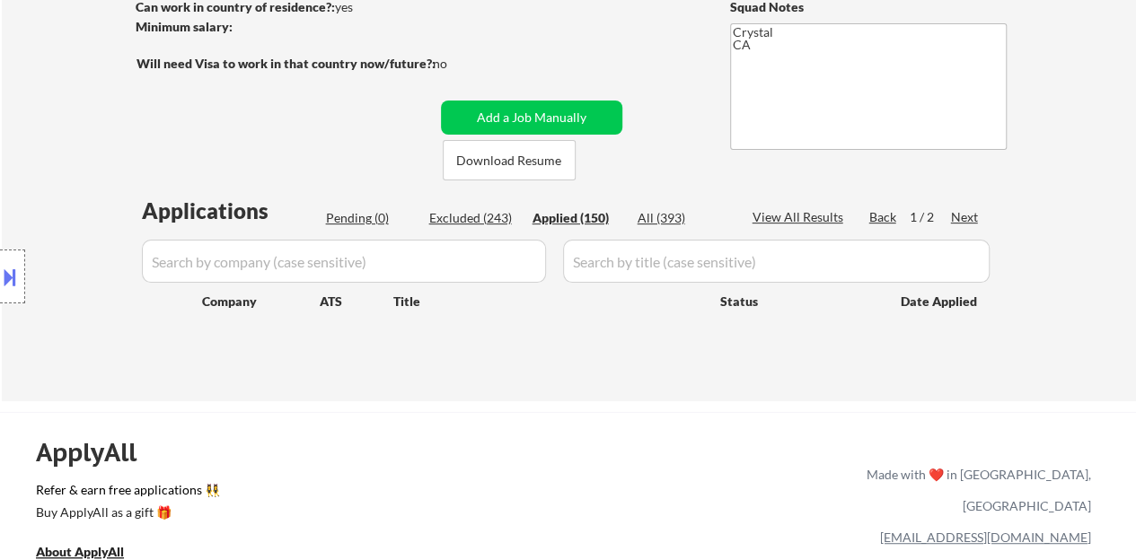
select select ""applied""
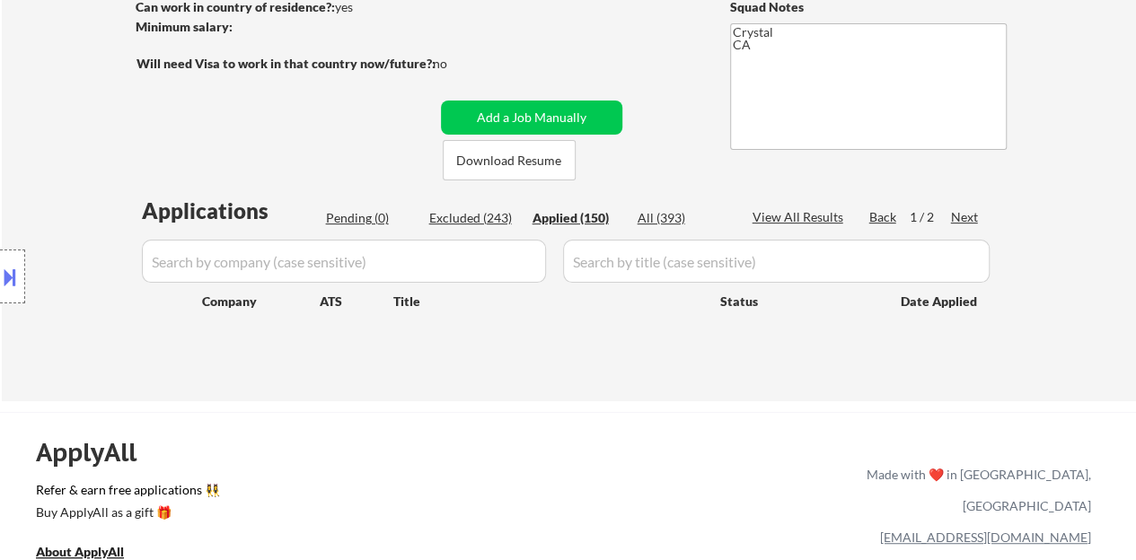
select select ""applied""
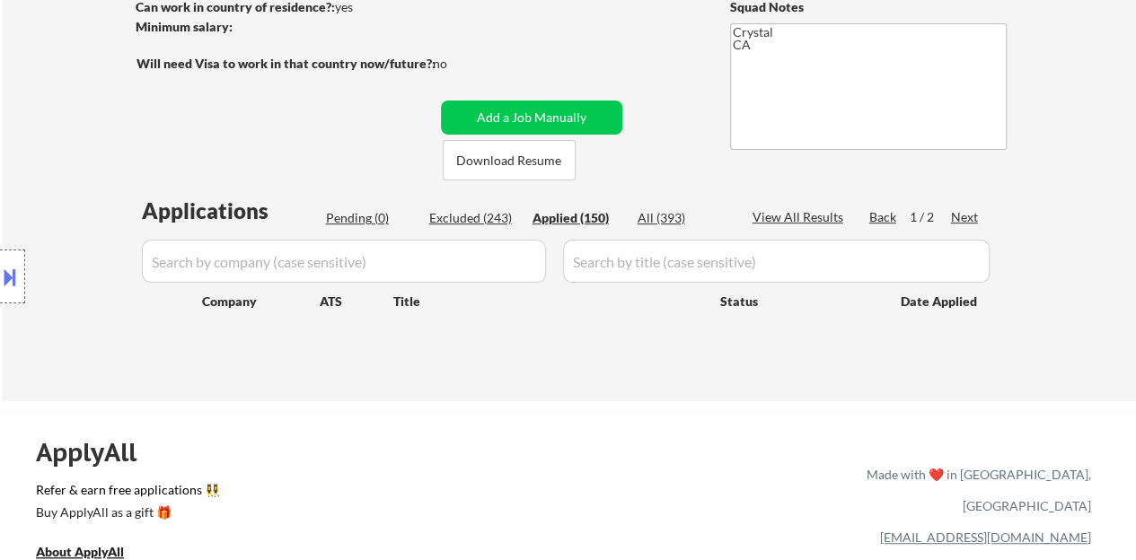
select select ""applied""
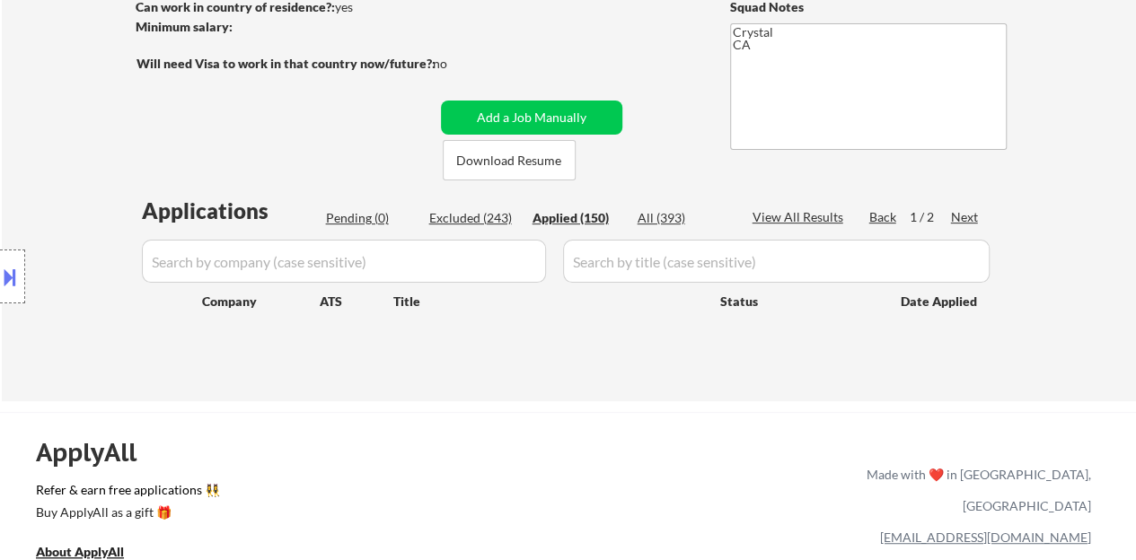
select select ""applied""
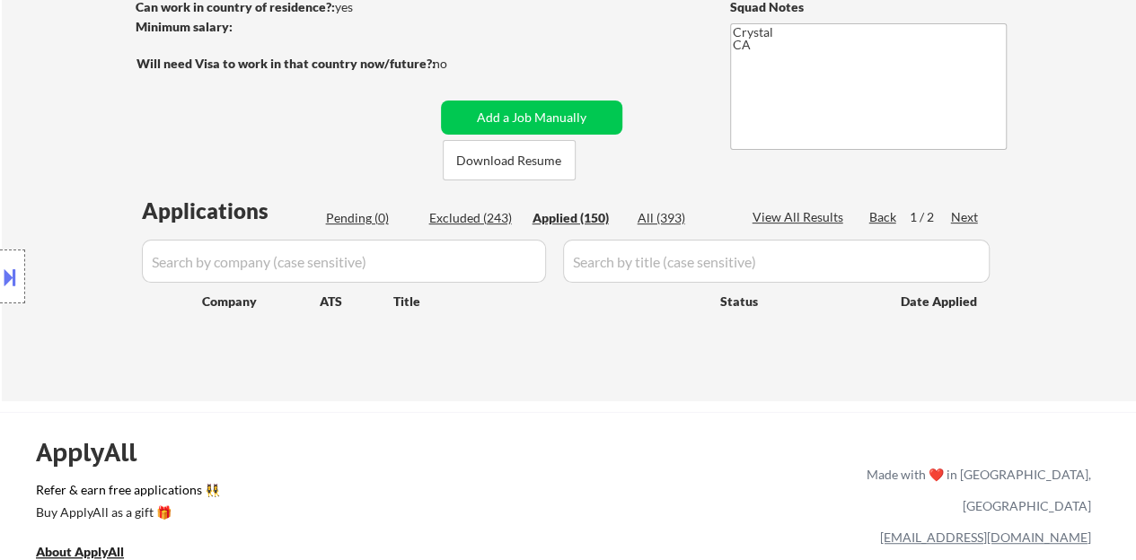
select select ""applied""
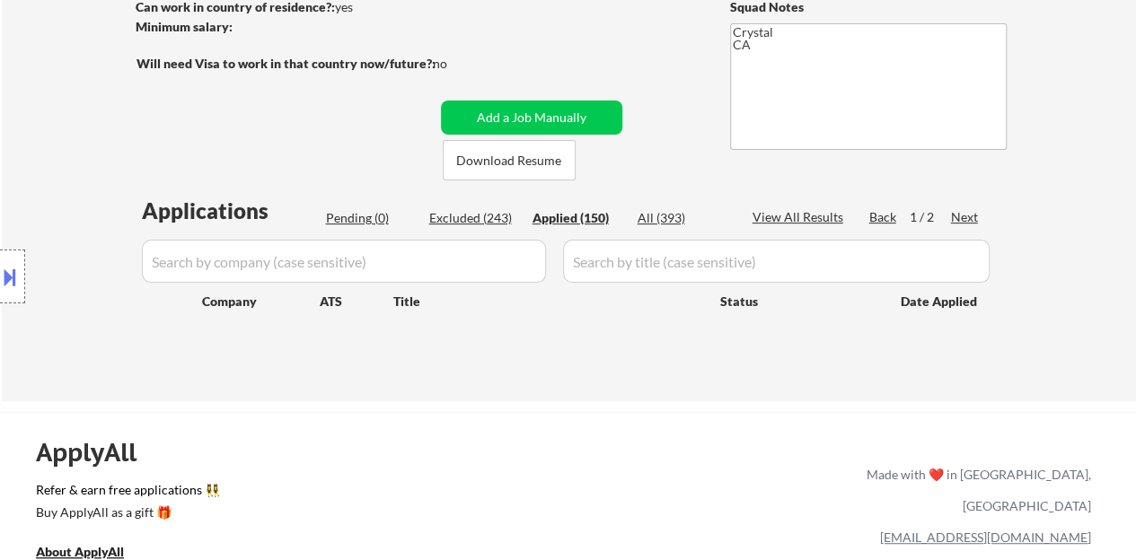
select select ""applied""
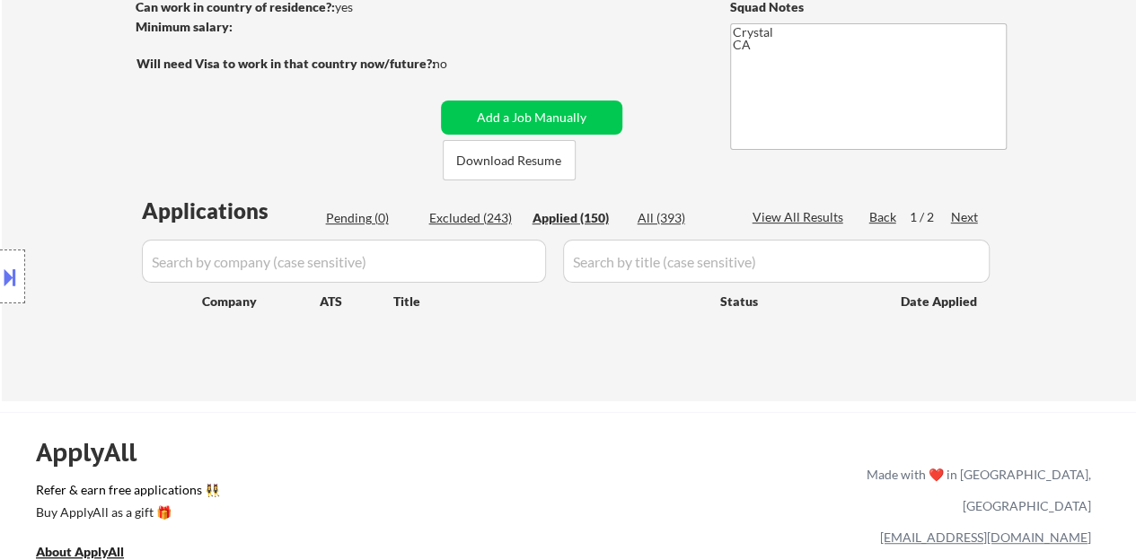
select select ""applied""
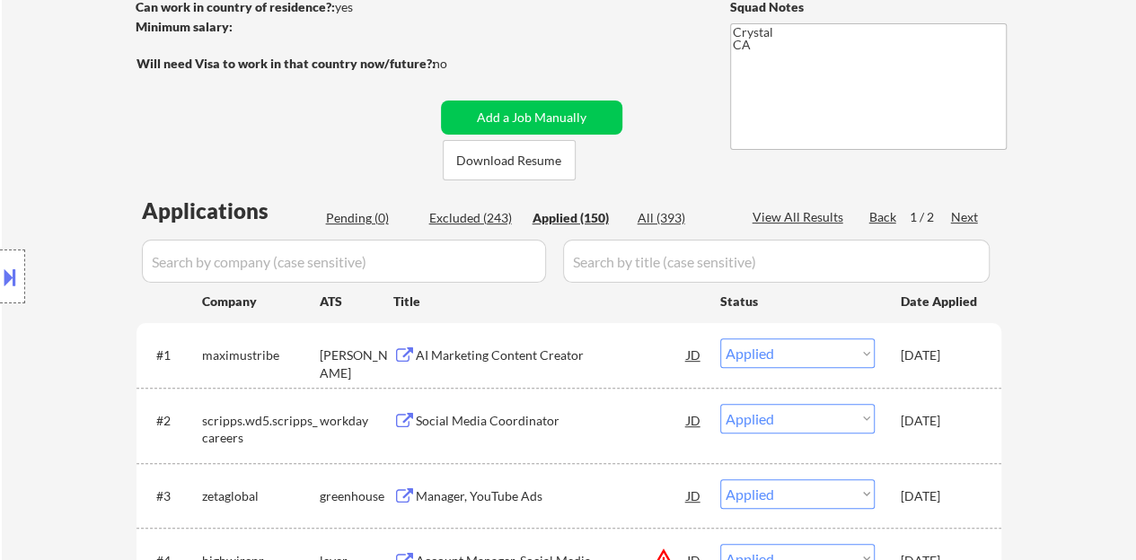
click at [486, 216] on div "Excluded (243)" at bounding box center [474, 218] width 90 height 18
select select ""excluded""
select select ""excluded__expired_""
select select ""excluded""
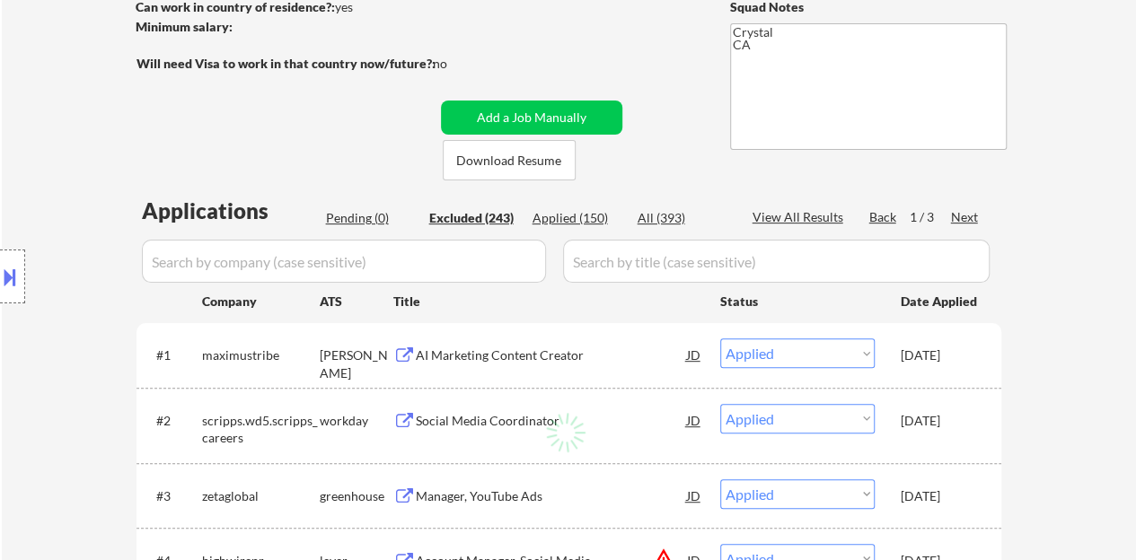
select select ""excluded__other_""
select select ""excluded""
select select ""excluded__location_""
select select ""excluded""
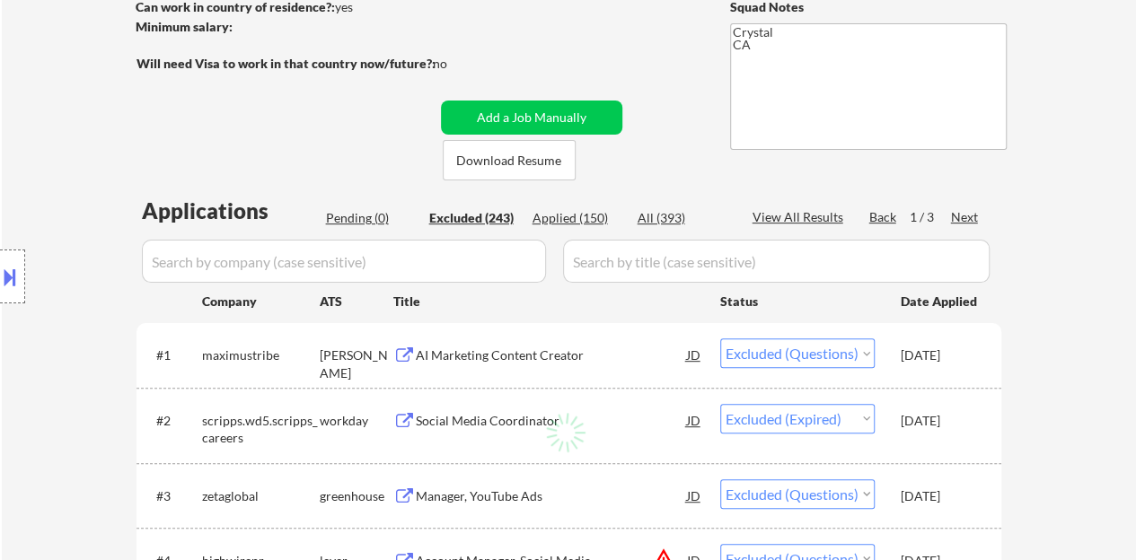
select select ""excluded__expired_""
select select ""excluded__location_""
select select ""excluded""
select select ""excluded__location_""
select select ""excluded__expired_""
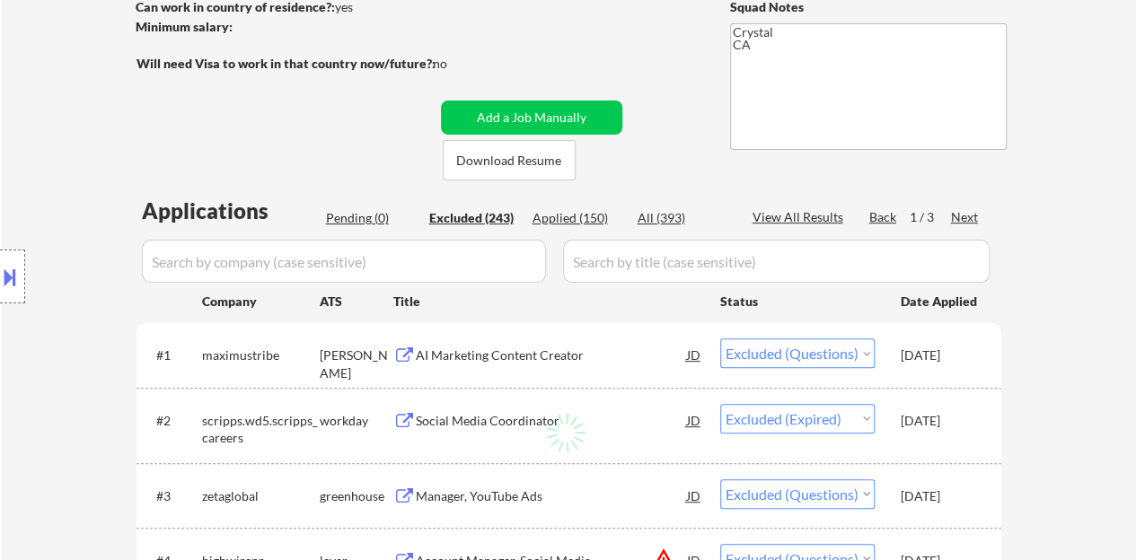
select select ""excluded__location_""
select select ""excluded__bad_match_""
select select ""excluded__location_""
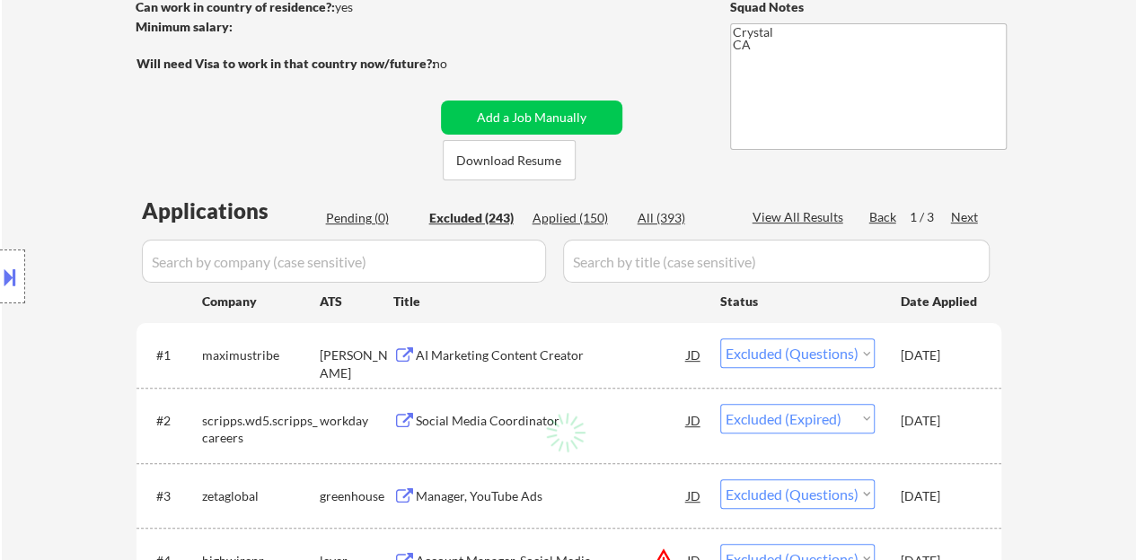
select select ""excluded""
select select ""excluded__expired_""
select select ""excluded""
select select ""excluded__bad_match_""
select select ""excluded__expired_""
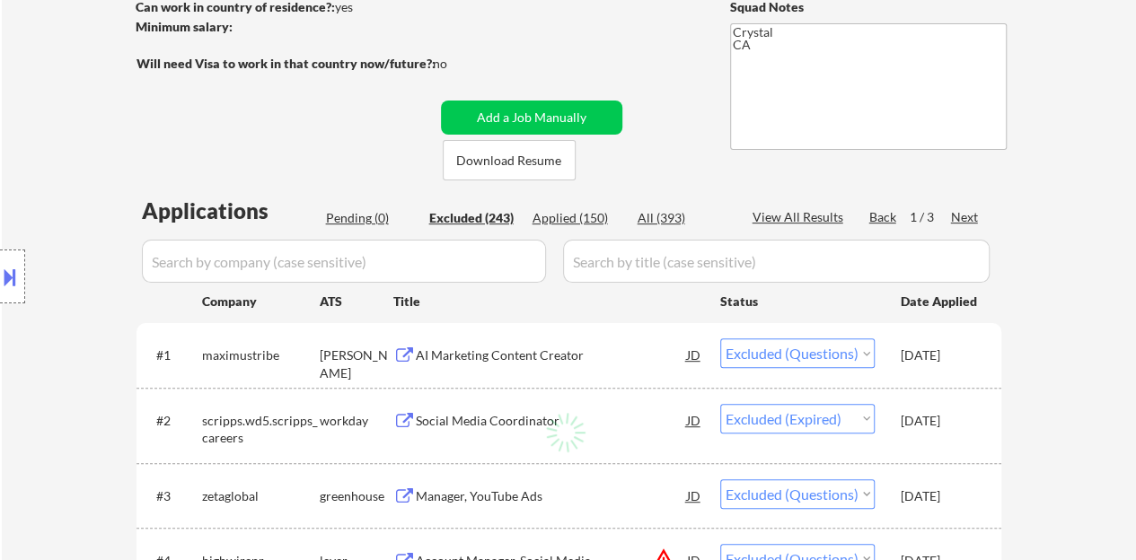
select select ""excluded__expired_""
select select ""excluded""
select select ""excluded__bad_match_""
select select ""excluded""
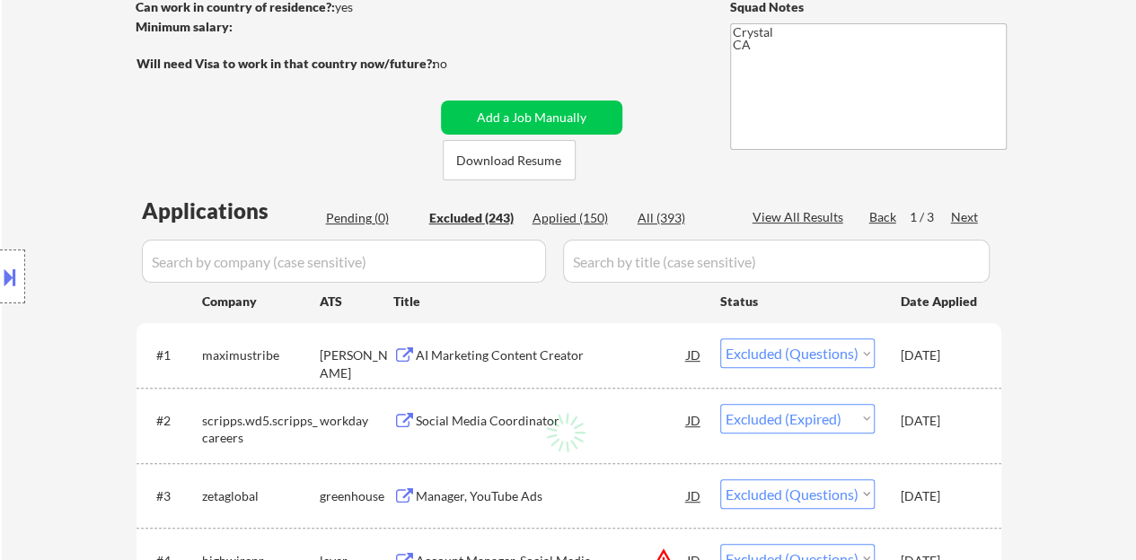
select select ""excluded""
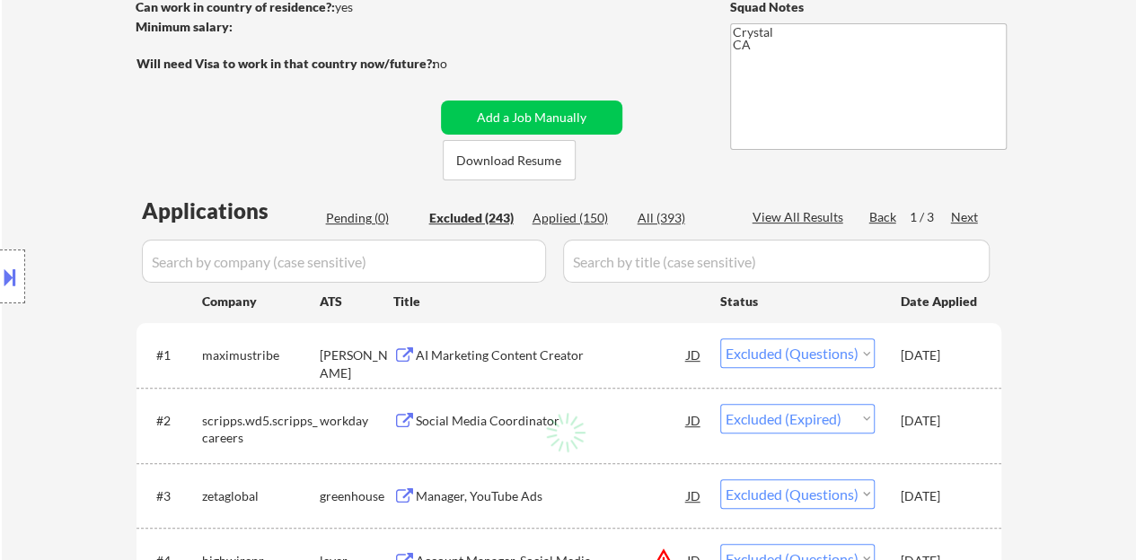
select select ""excluded""
select select ""excluded__expired_""
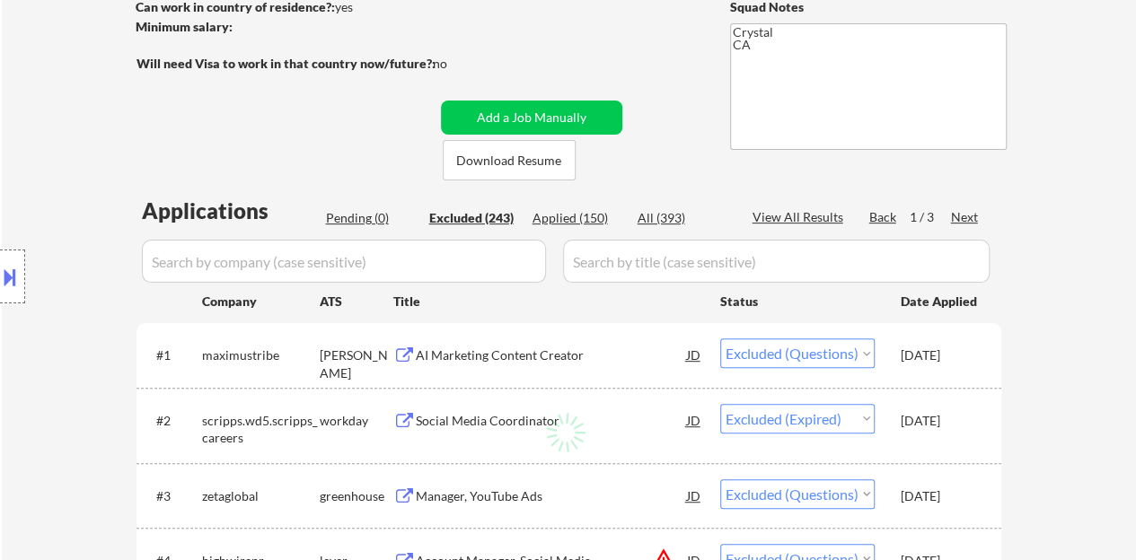
select select ""excluded__other_""
select select ""excluded""
select select ""excluded__bad_match_""
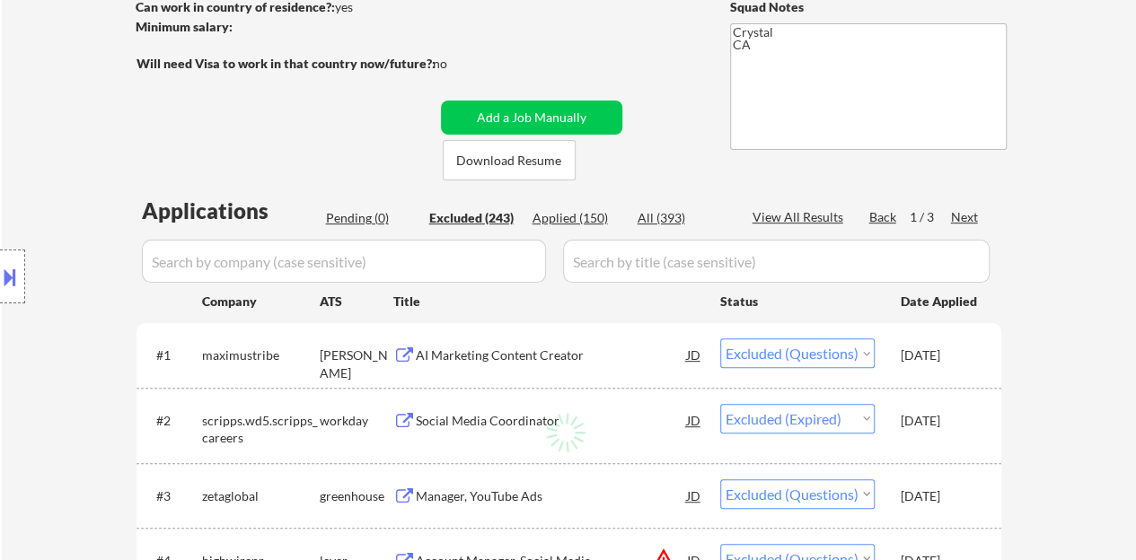
select select ""excluded__bad_match_""
select select ""excluded""
select select ""excluded__expired_""
select select ""excluded""
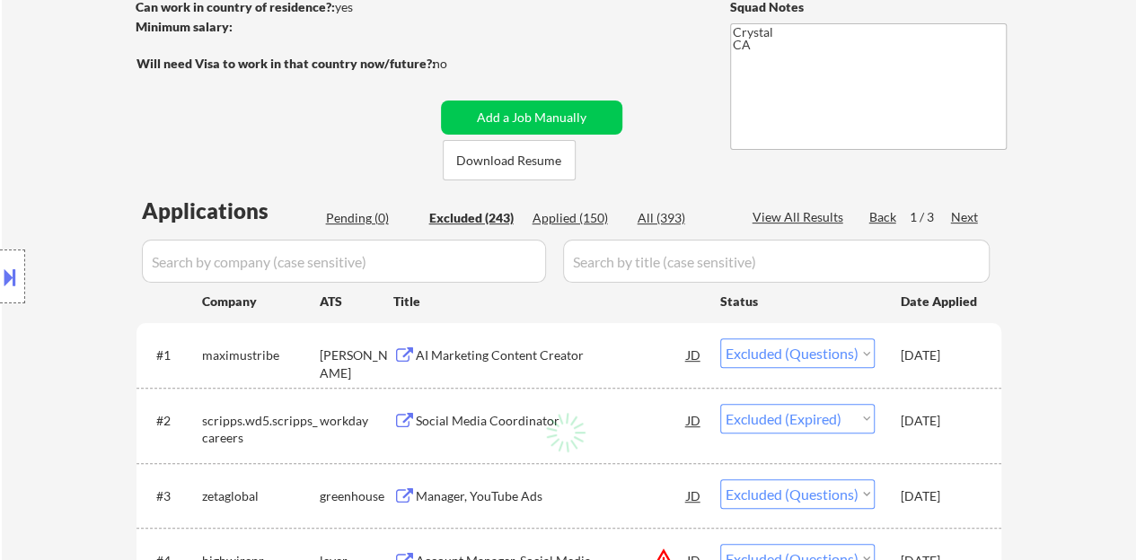
select select ""excluded""
select select ""excluded__location_""
select select ""excluded""
select select ""excluded__expired_""
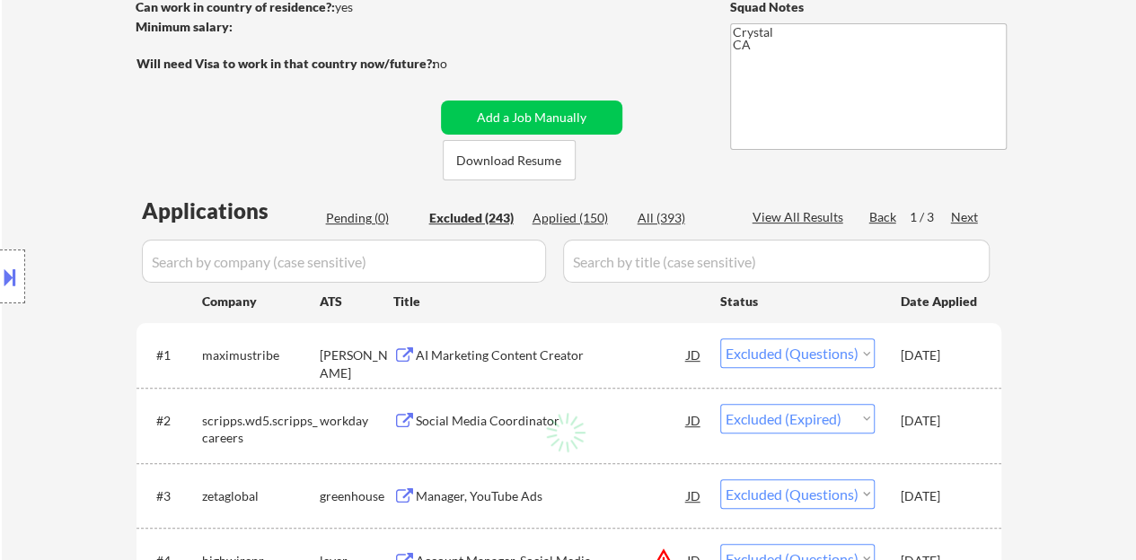
select select ""excluded__expired_""
select select ""excluded""
select select ""excluded__bad_match_""
select select ""excluded""
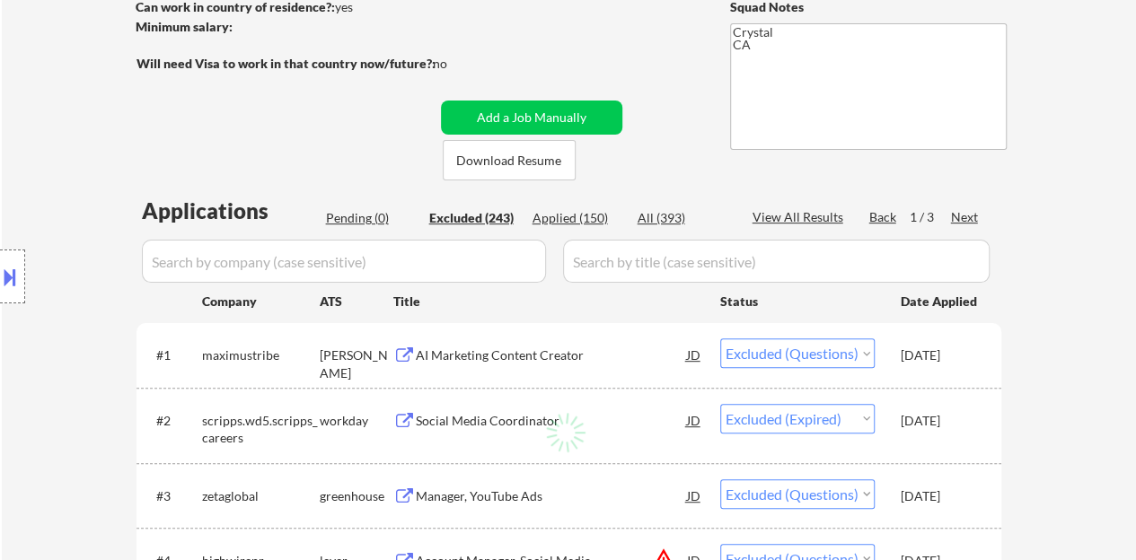
select select ""excluded""
select select ""excluded__bad_match_""
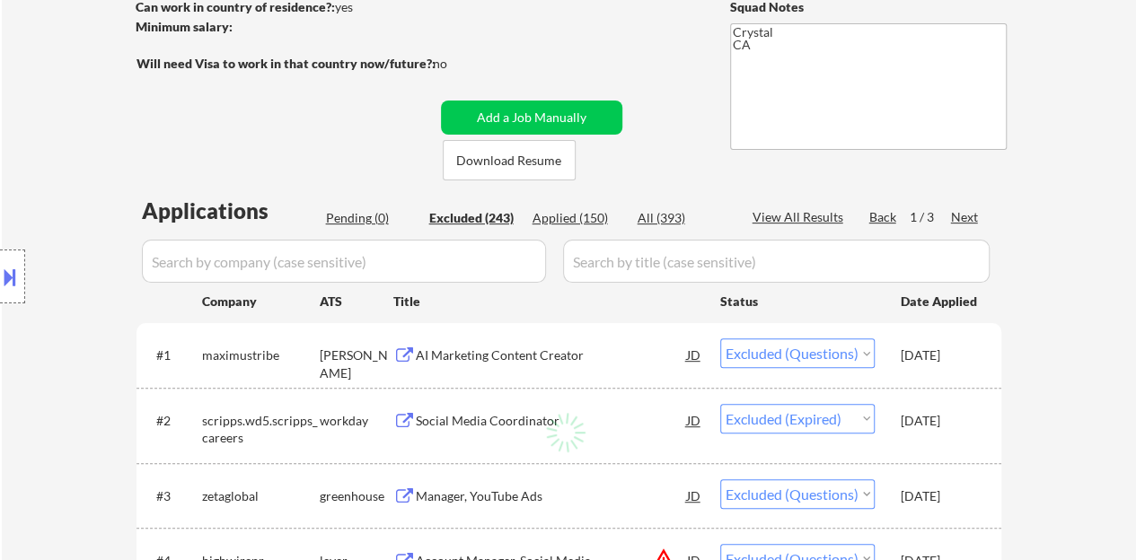
select select ""excluded__expired_""
select select ""excluded""
select select ""excluded__expired_""
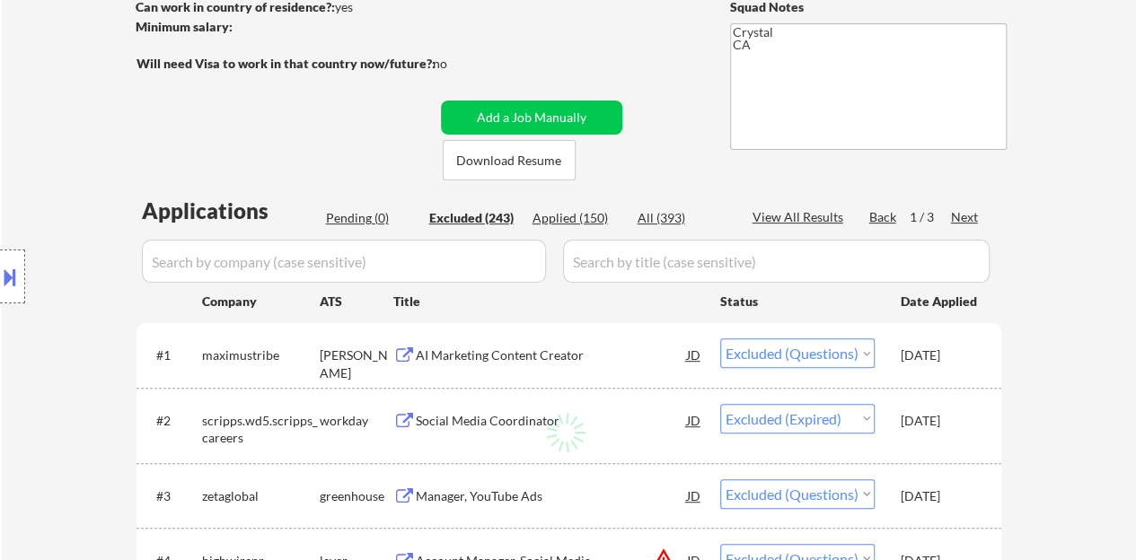
select select ""excluded__bad_match_""
select select ""excluded__location_""
select select ""excluded""
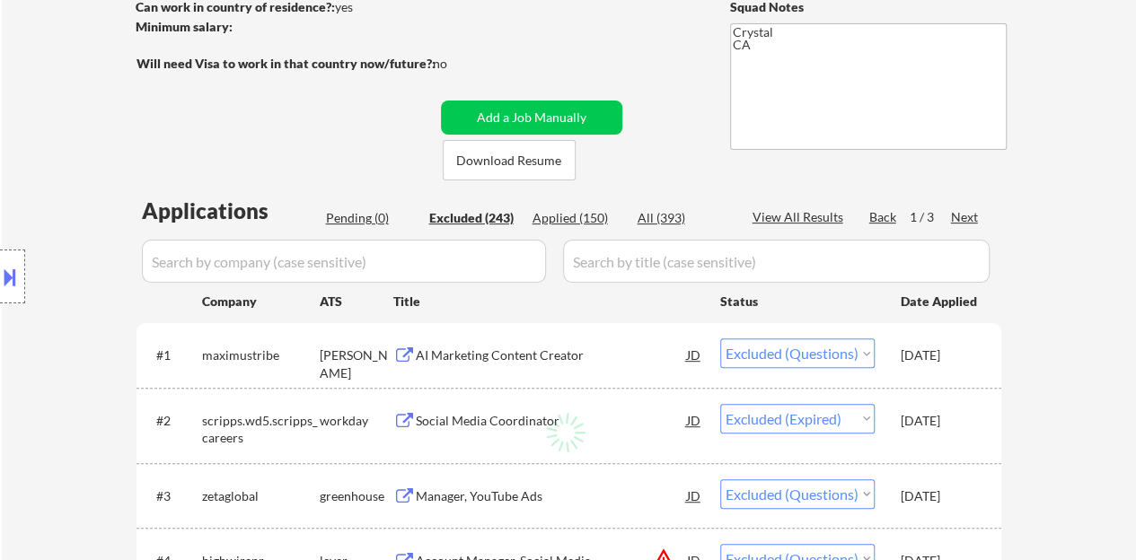
select select ""excluded""
select select ""excluded__expired_""
select select ""excluded""
select select ""excluded__location_""
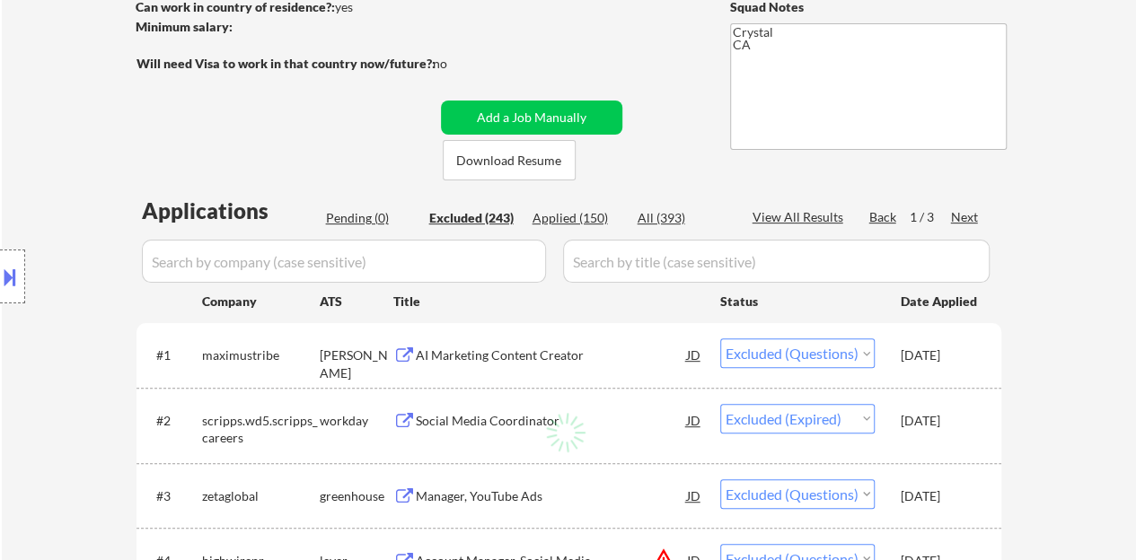
select select ""excluded__expired_""
select select ""excluded""
select select ""excluded__expired_""
select select ""excluded__location_""
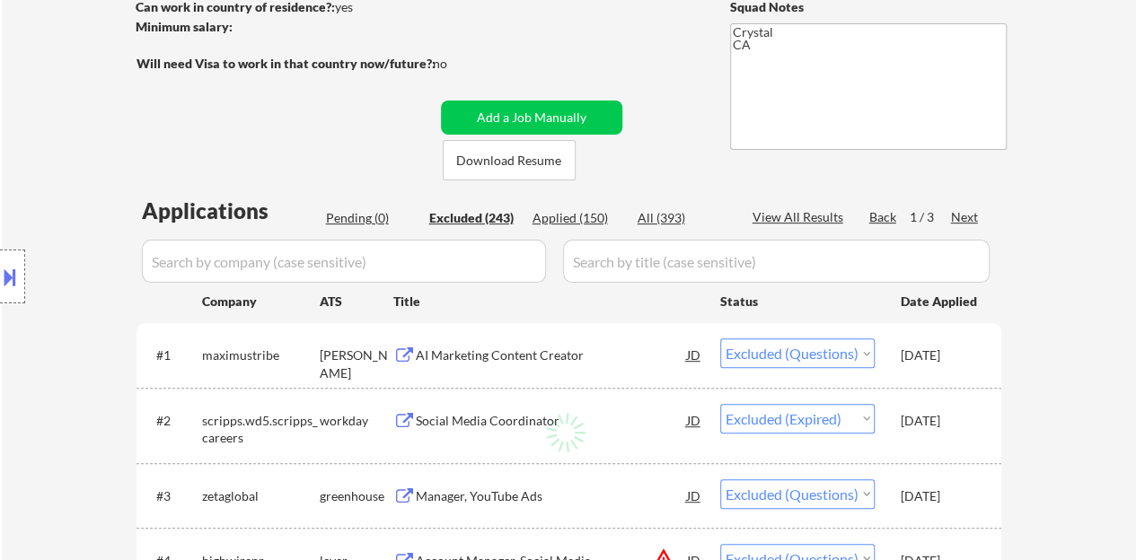
select select ""excluded""
select select ""excluded__expired_""
select select ""excluded__location_""
select select ""excluded__salary_""
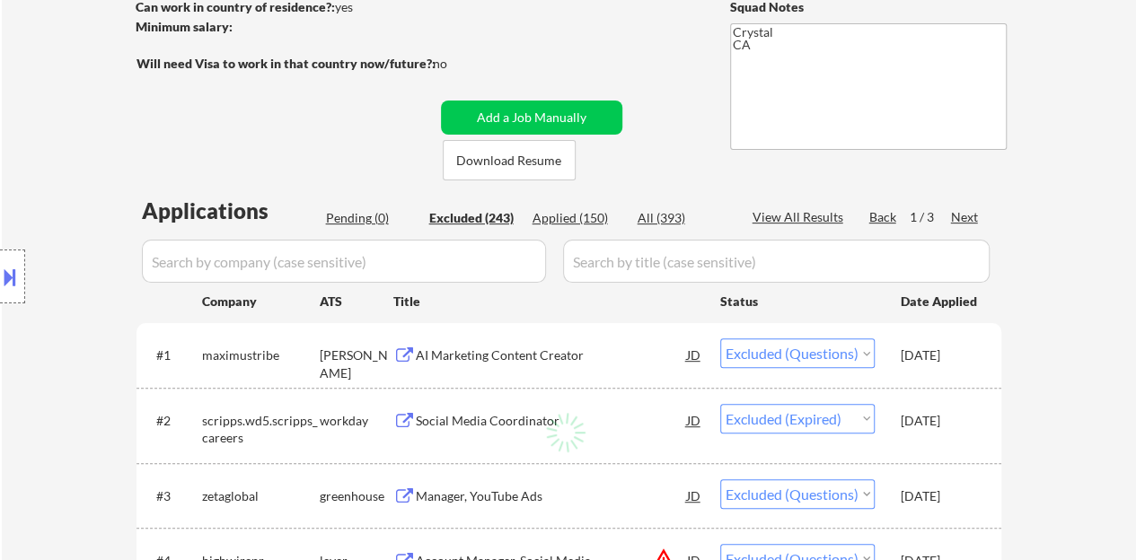
select select ""excluded""
select select ""excluded__other_""
select select ""excluded__location_""
select select ""excluded""
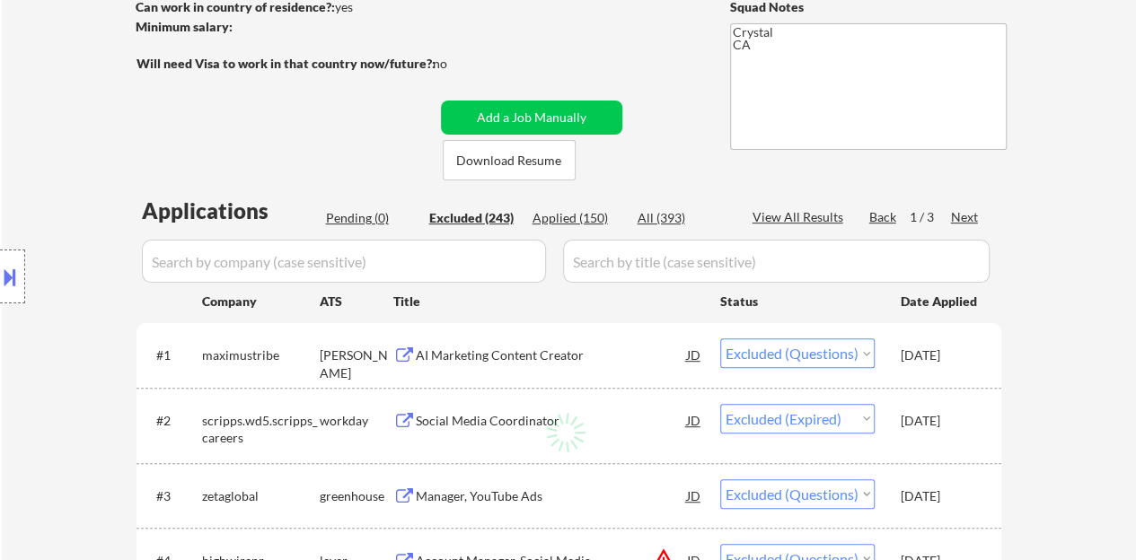
select select ""excluded""
select select ""excluded__expired_""
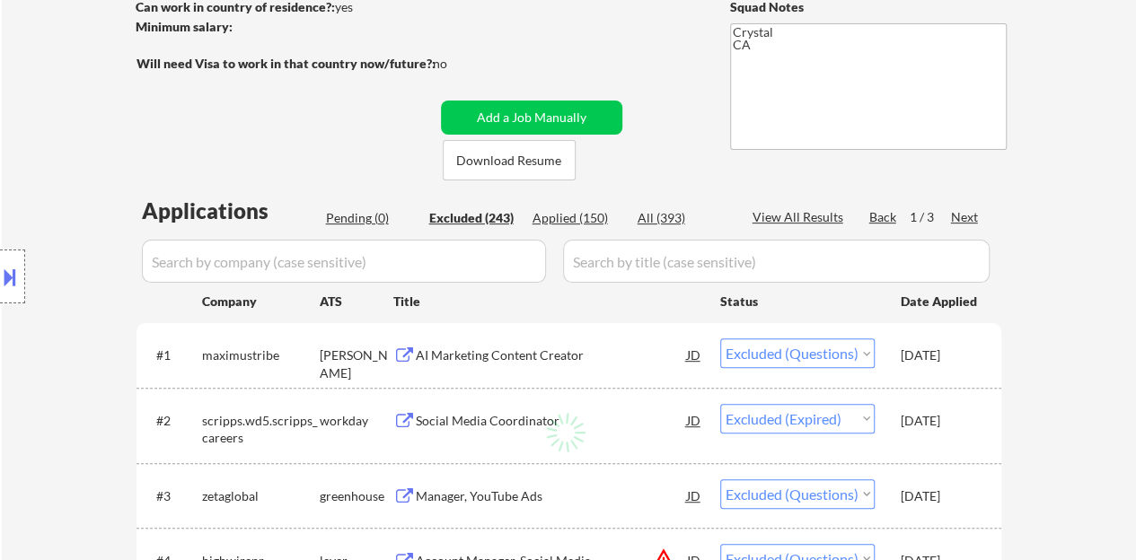
select select ""excluded__location_""
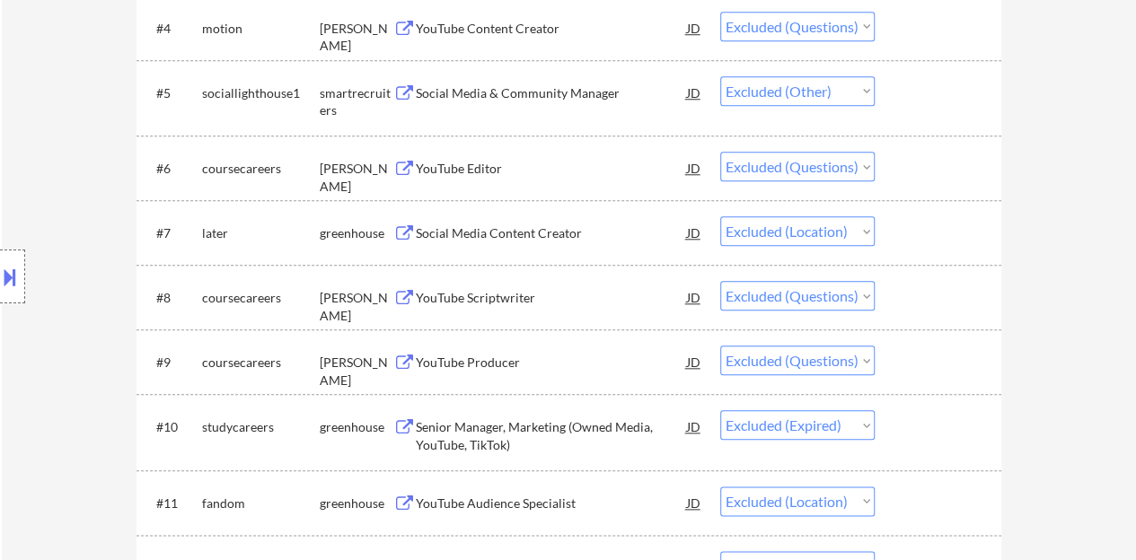
scroll to position [808, 0]
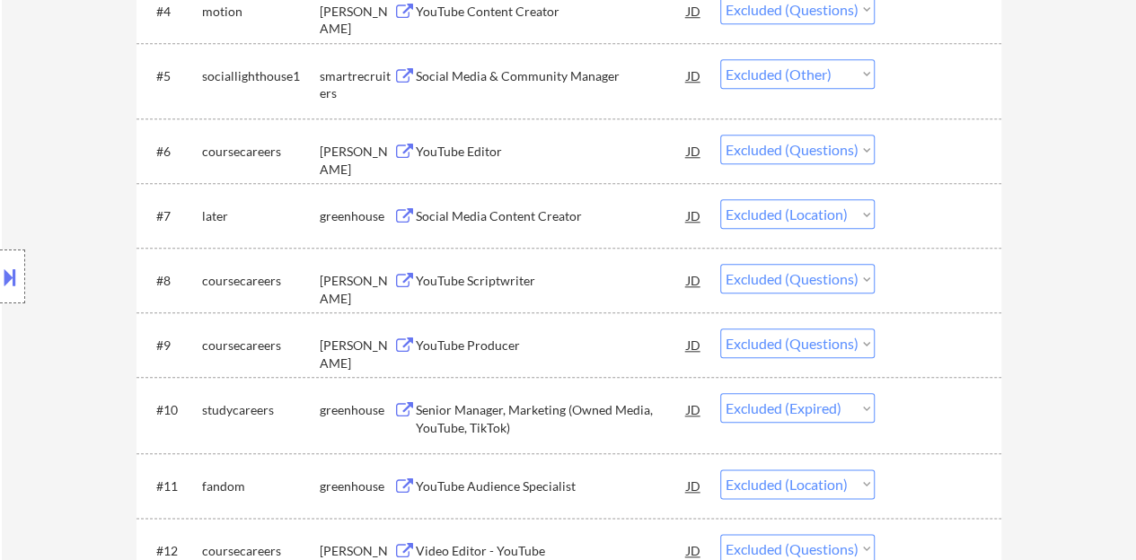
click at [566, 215] on div "Social Media Content Creator" at bounding box center [551, 216] width 271 height 18
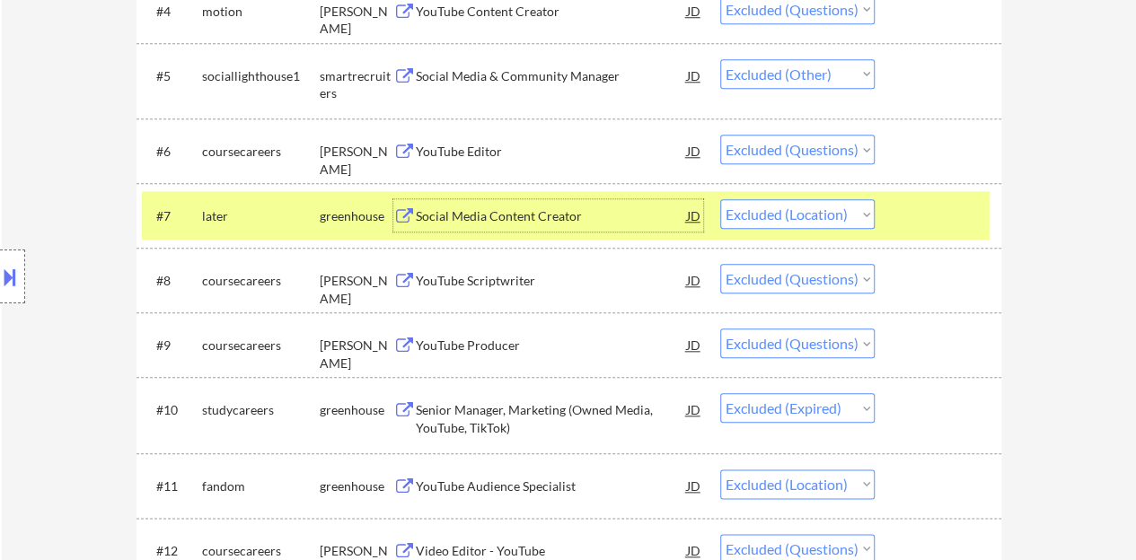
click at [986, 223] on div "#7 later greenhouse Social Media Content Creator JD Choose an option... Pending…" at bounding box center [565, 215] width 847 height 48
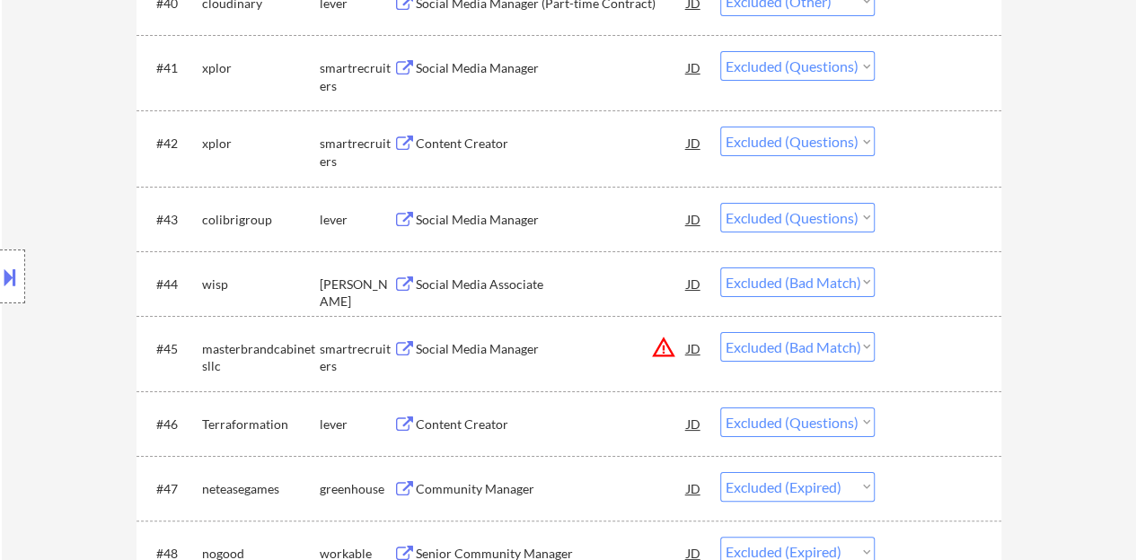
scroll to position [3321, 0]
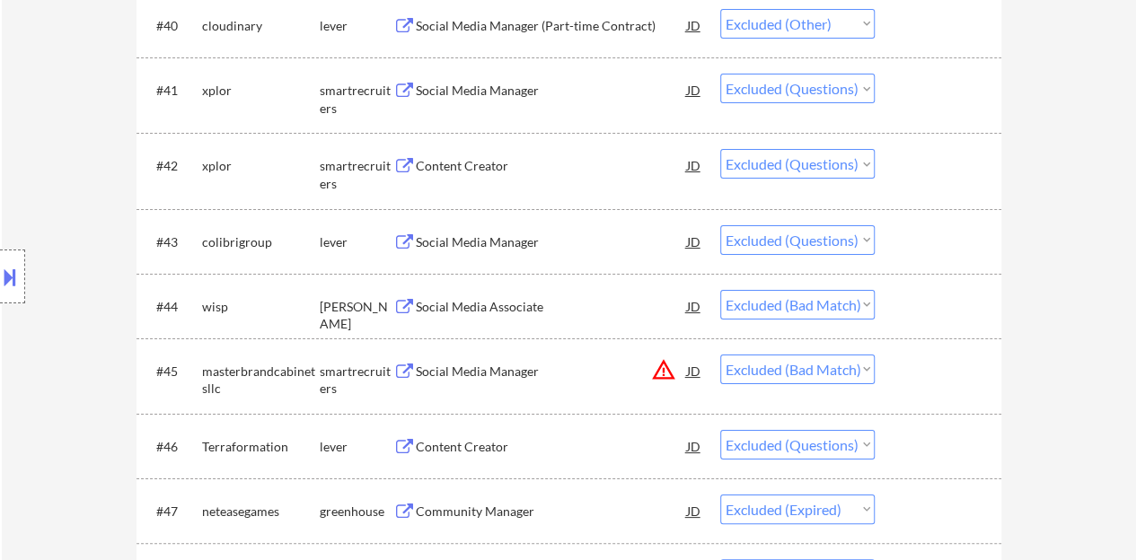
click at [496, 310] on div "Social Media Associate" at bounding box center [551, 307] width 271 height 18
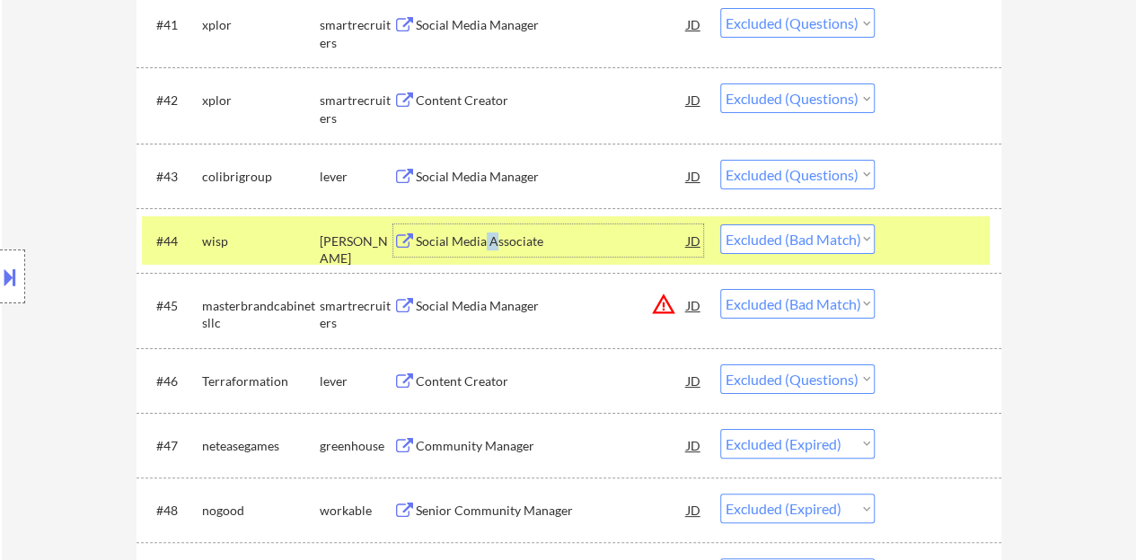
scroll to position [3411, 0]
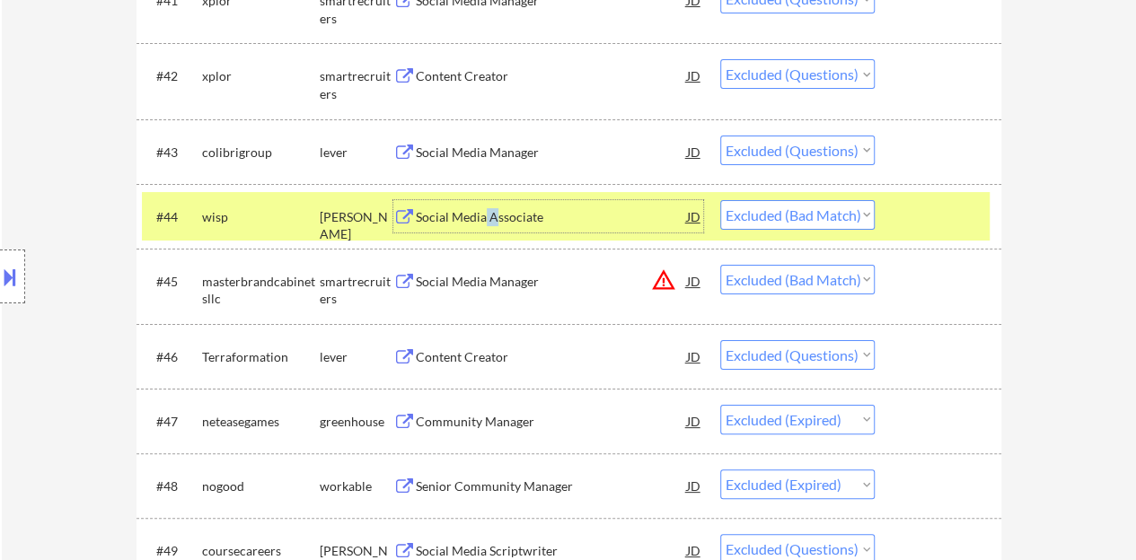
click at [916, 210] on div at bounding box center [939, 216] width 79 height 32
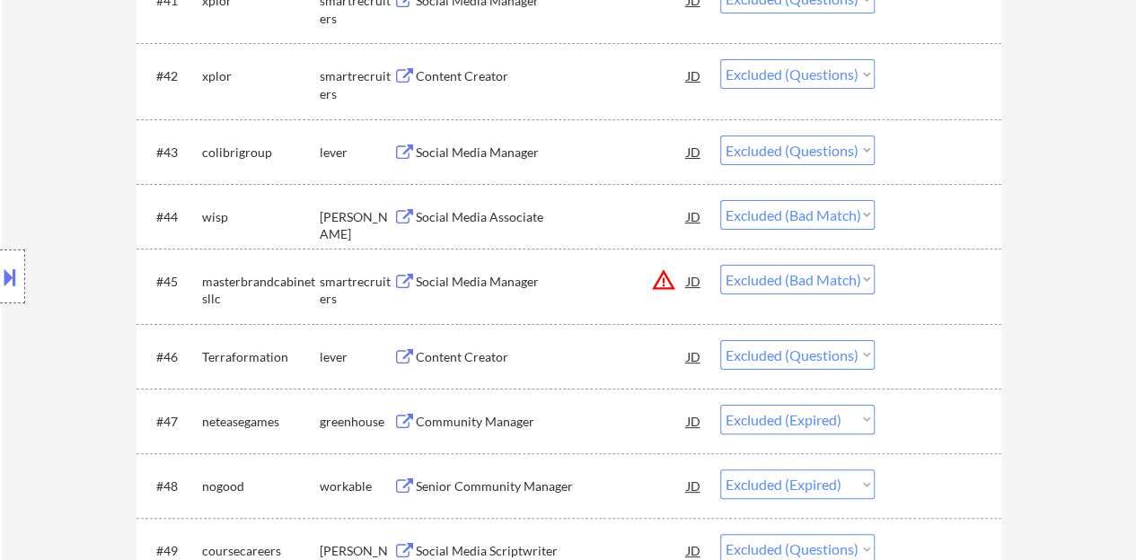
click at [508, 276] on div "Social Media Manager" at bounding box center [551, 282] width 271 height 18
